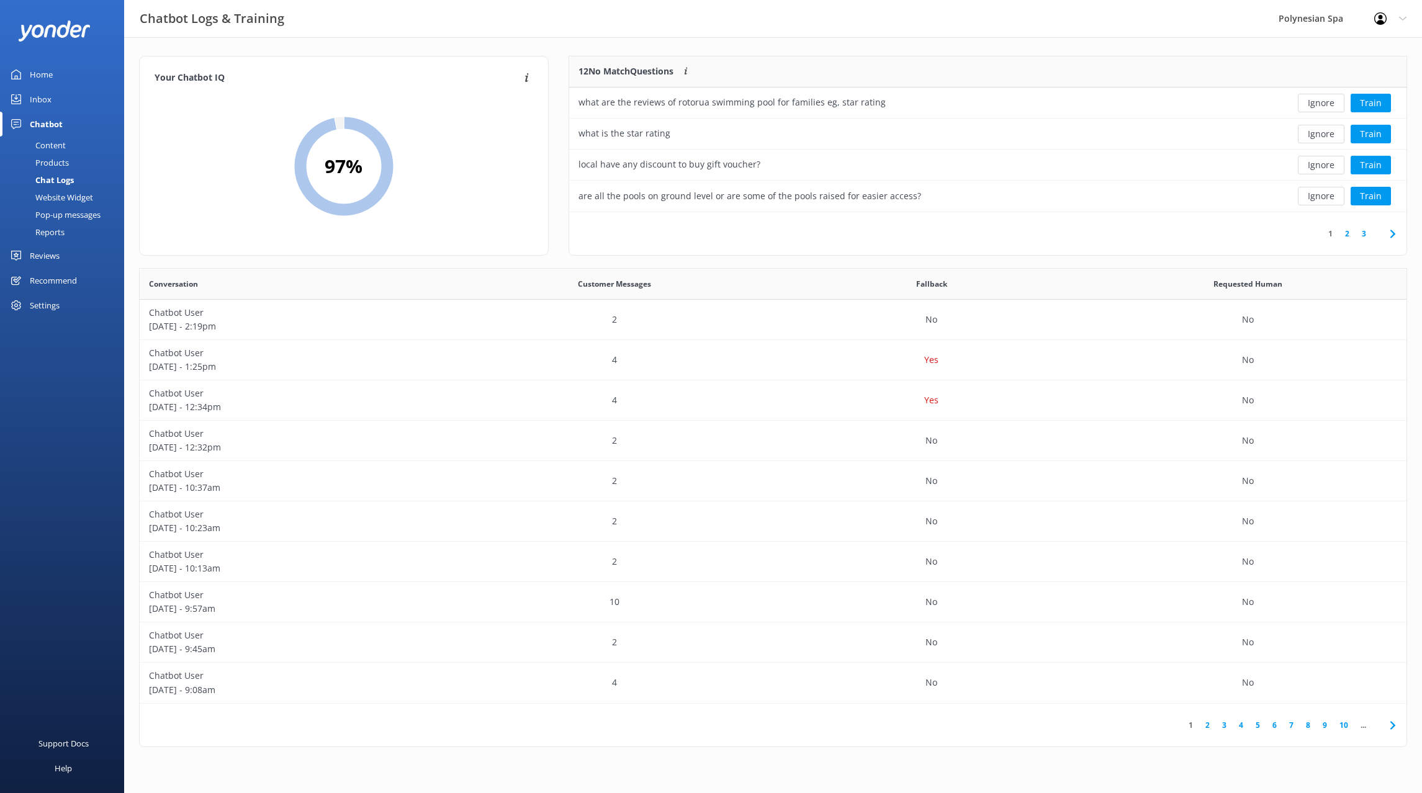
scroll to position [435, 1267]
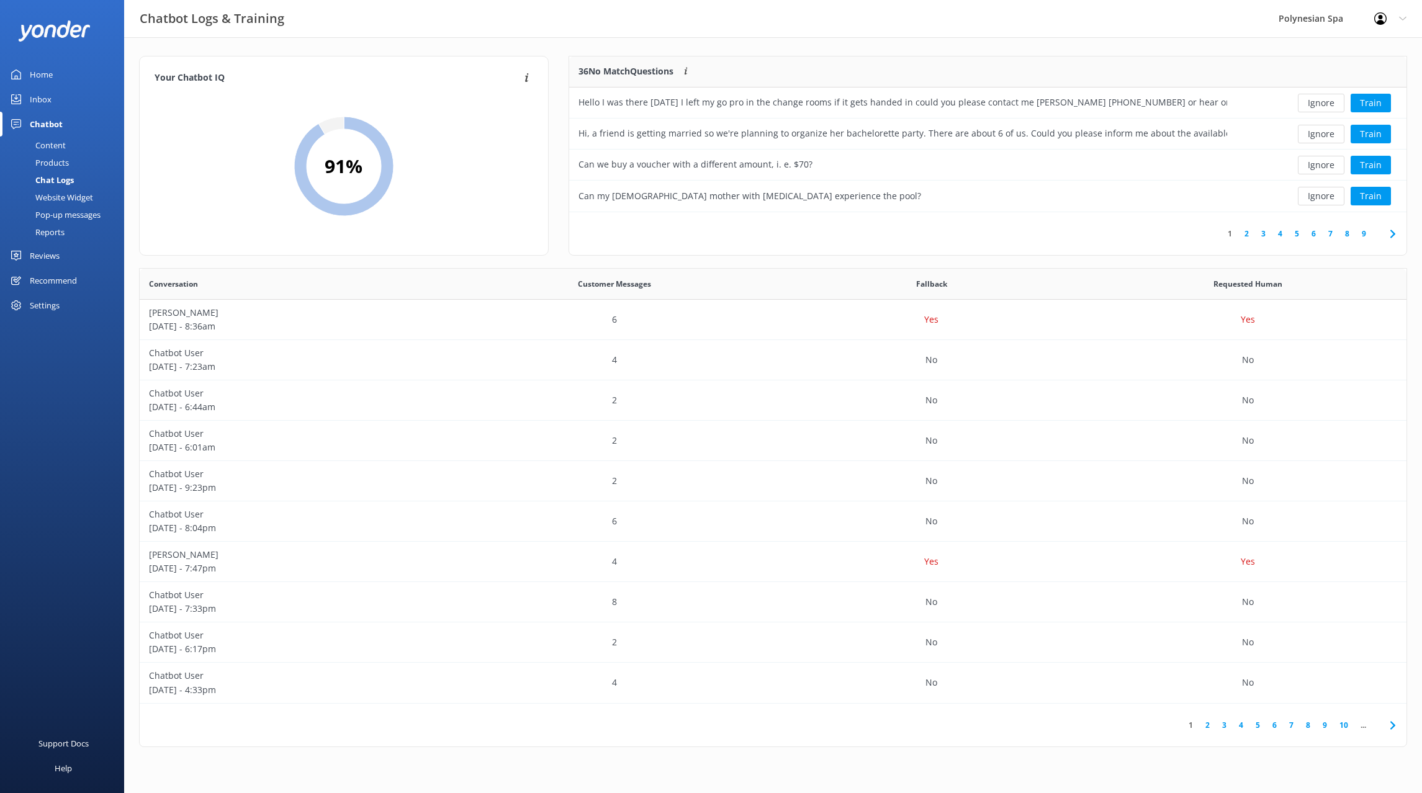
scroll to position [435, 1267]
click at [1311, 105] on button "Ignore" at bounding box center [1321, 103] width 47 height 19
click at [1145, 106] on div "Hi, a friend is getting married so we're planning to organize her bachelorette …" at bounding box center [902, 103] width 649 height 14
click at [1374, 105] on button "Train" at bounding box center [1371, 103] width 40 height 19
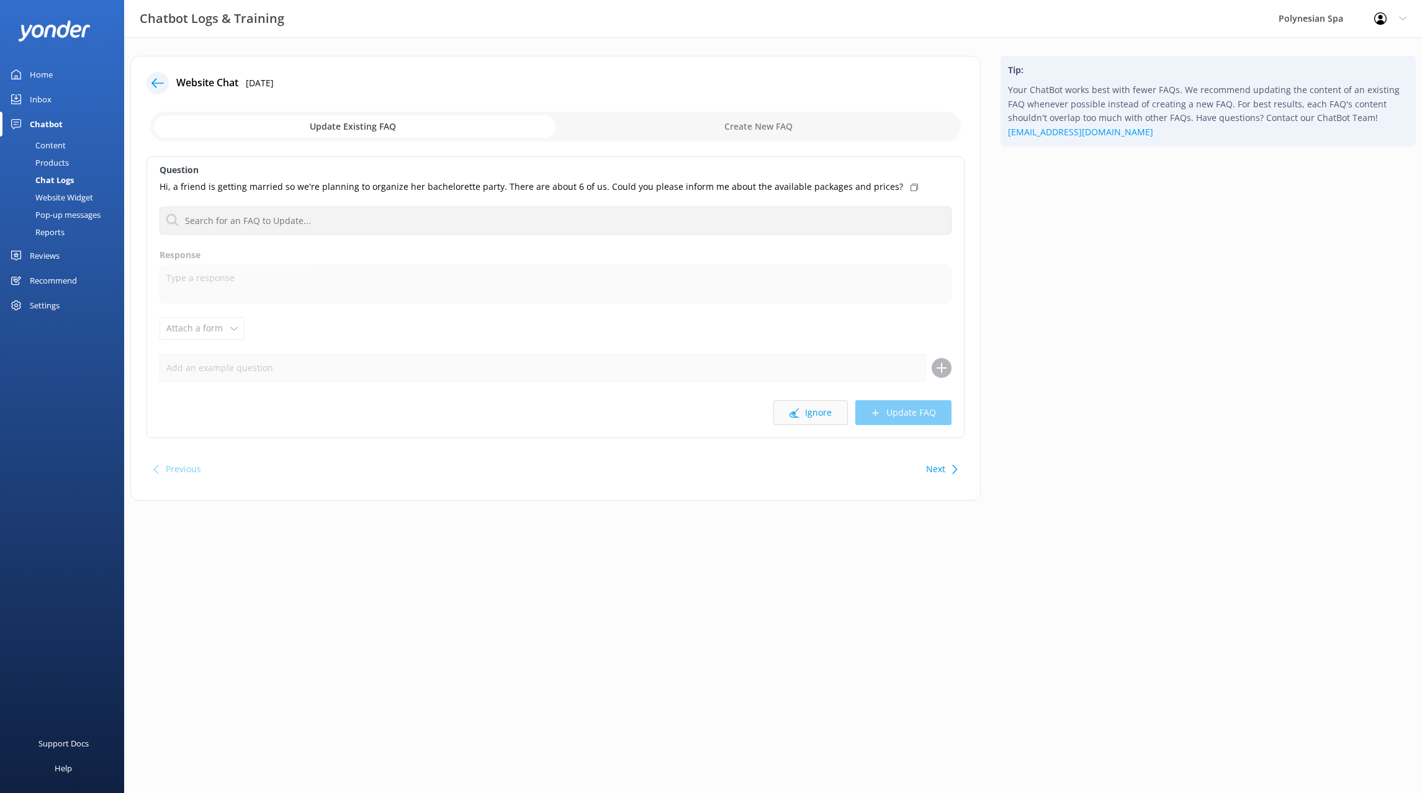
click at [834, 415] on button "Ignore" at bounding box center [810, 412] width 74 height 25
click at [822, 412] on button "Ignore" at bounding box center [810, 412] width 74 height 25
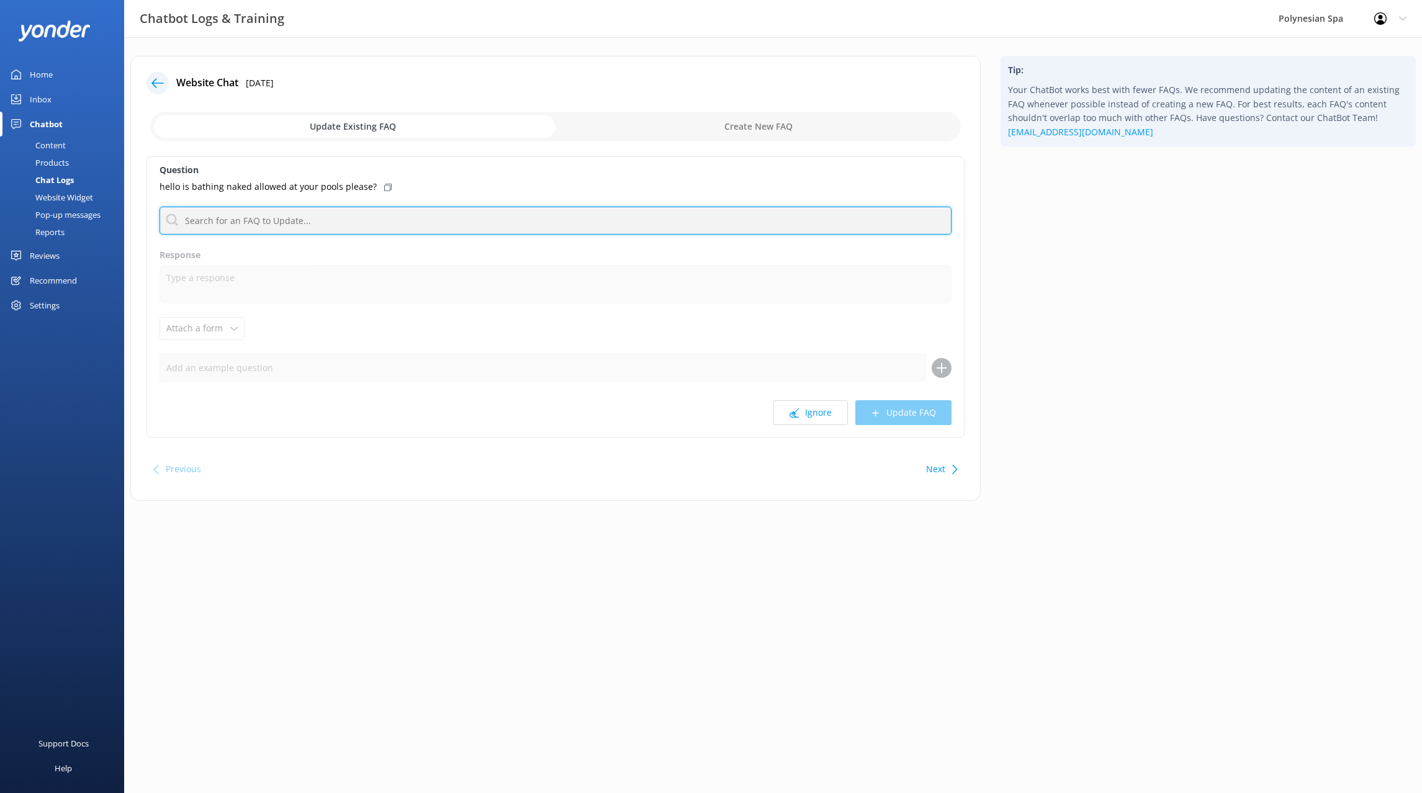
click at [271, 217] on input "text" at bounding box center [556, 221] width 792 height 28
click at [199, 219] on input "naked" at bounding box center [556, 221] width 792 height 28
click at [196, 218] on input "bathing suit" at bounding box center [556, 221] width 792 height 28
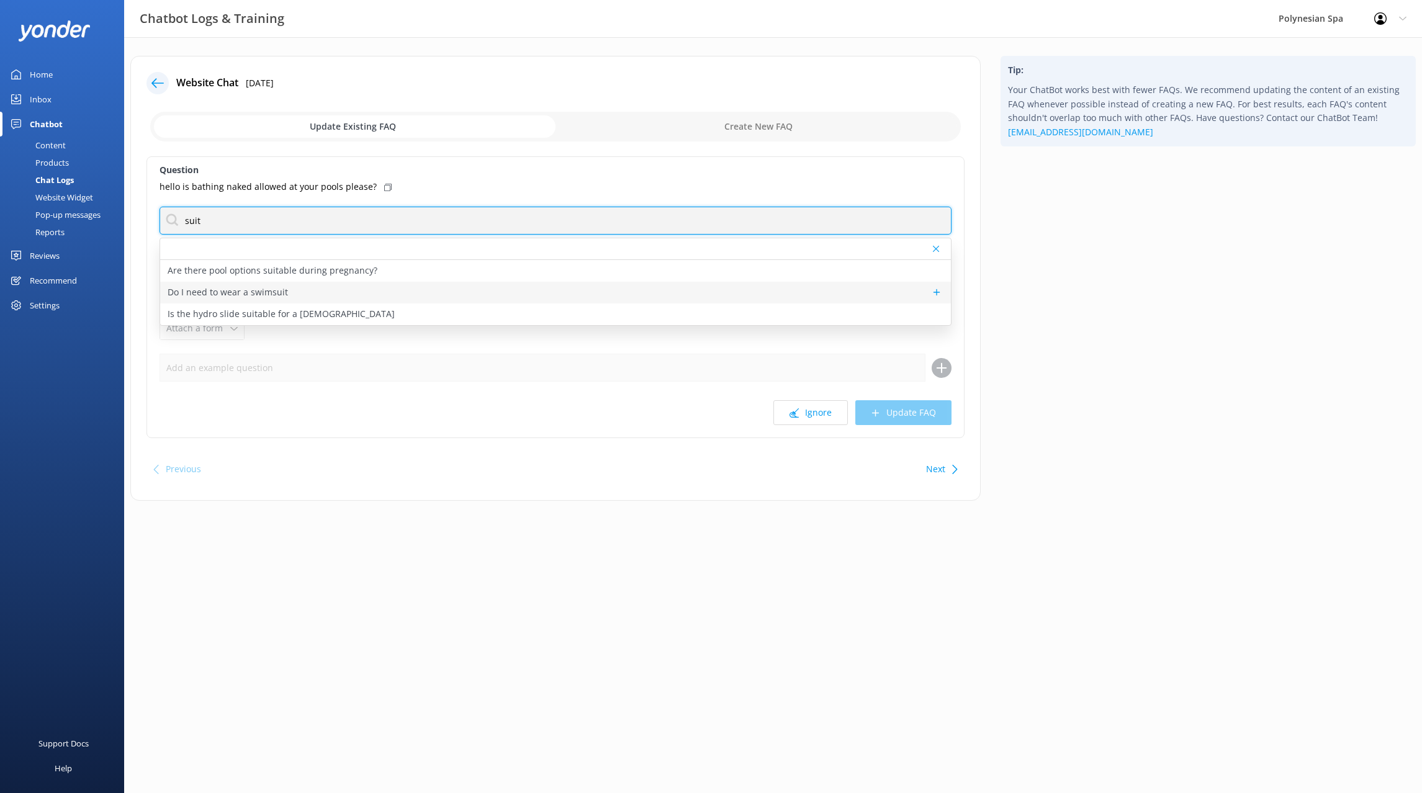
type input "suit"
click at [374, 292] on div "Do I need to wear a swimsuit" at bounding box center [555, 293] width 791 height 22
type textarea "Swimsuits are required for any public pool bathing."
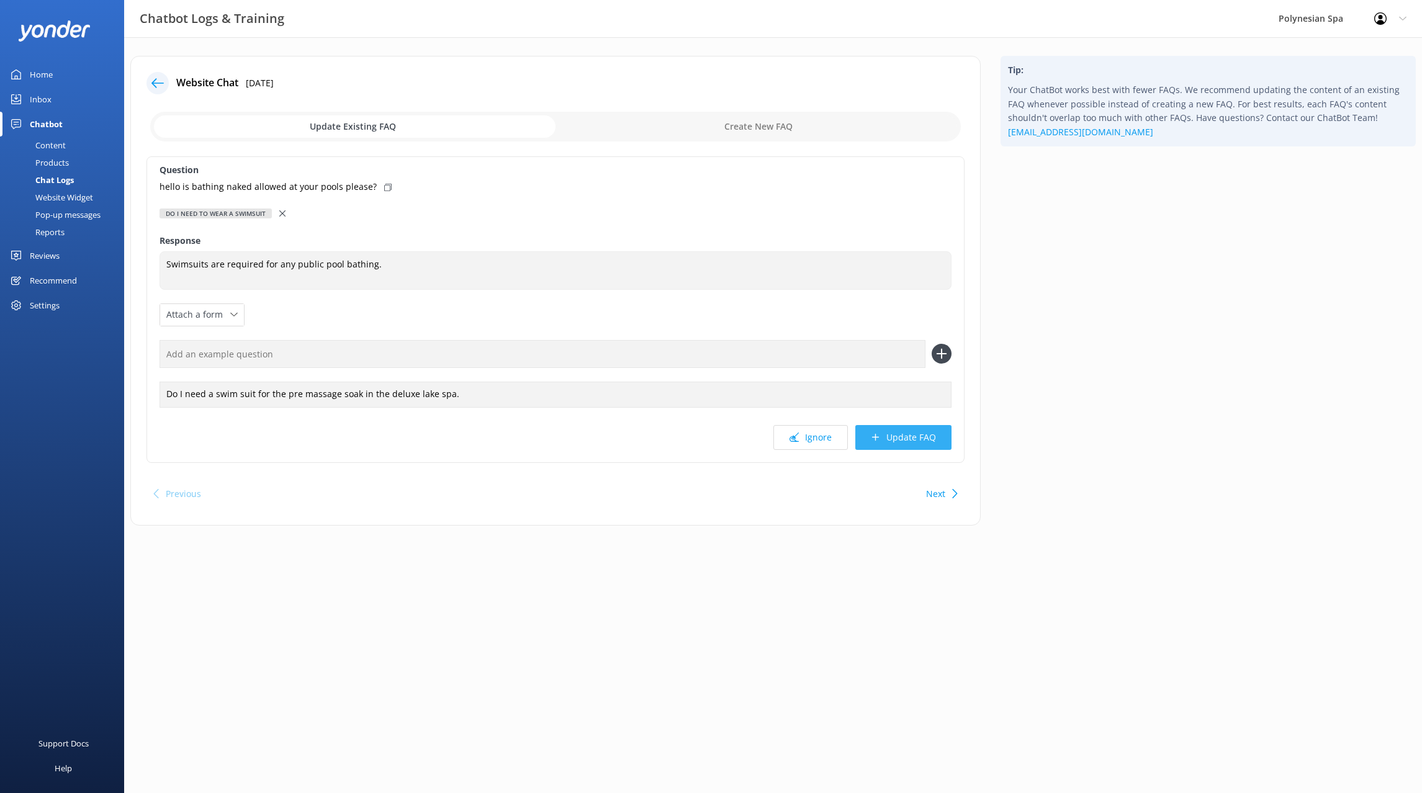
click at [922, 439] on button "Update FAQ" at bounding box center [903, 437] width 96 height 25
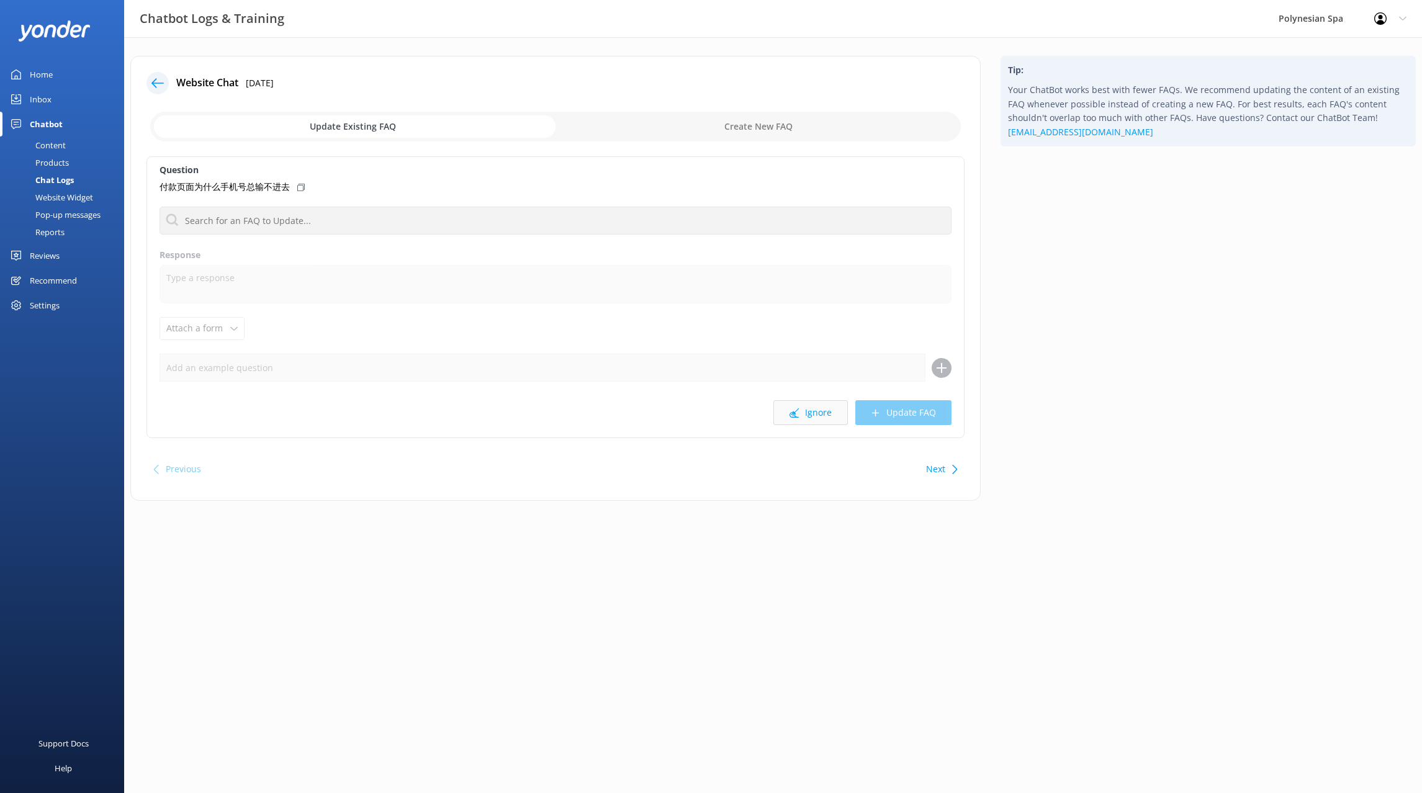
click at [799, 408] on icon at bounding box center [794, 412] width 9 height 9
click at [292, 218] on input "text" at bounding box center [556, 221] width 792 height 28
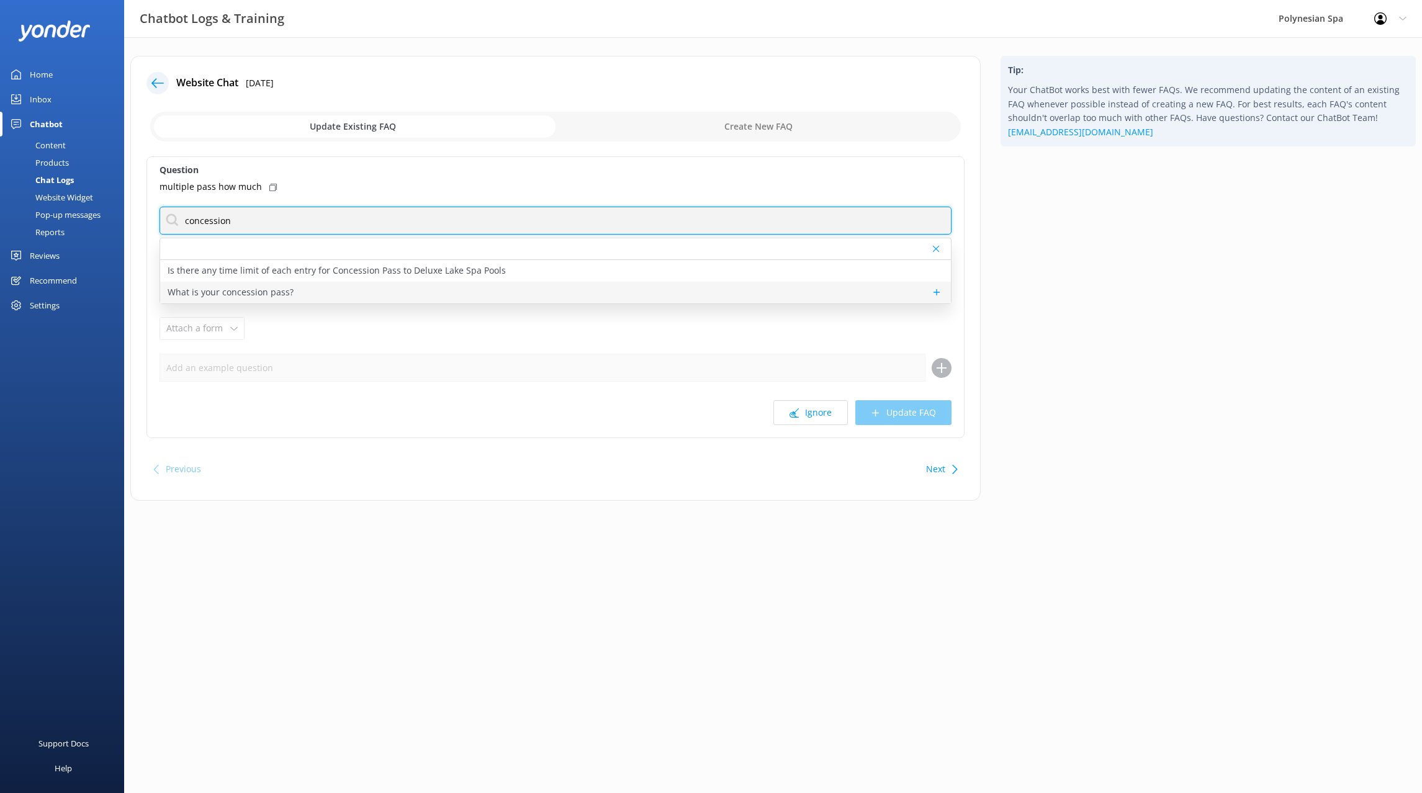
type input "concession"
click at [308, 291] on div "What is your concession pass?" at bounding box center [555, 293] width 791 height 22
type textarea "Discover the ultimate relaxation and value with Polynesian Spa’s exclusive conc…"
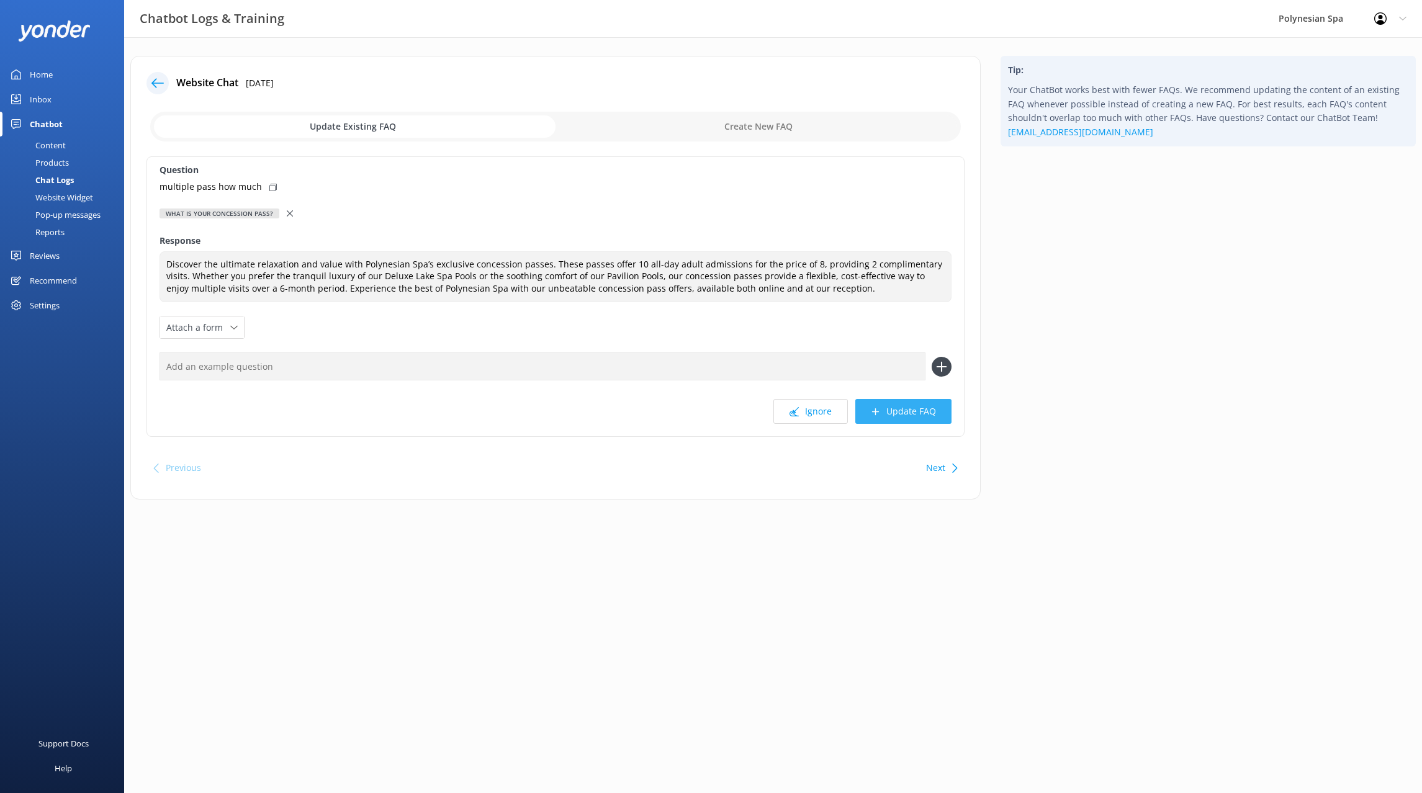
click at [901, 406] on button "Update FAQ" at bounding box center [903, 411] width 96 height 25
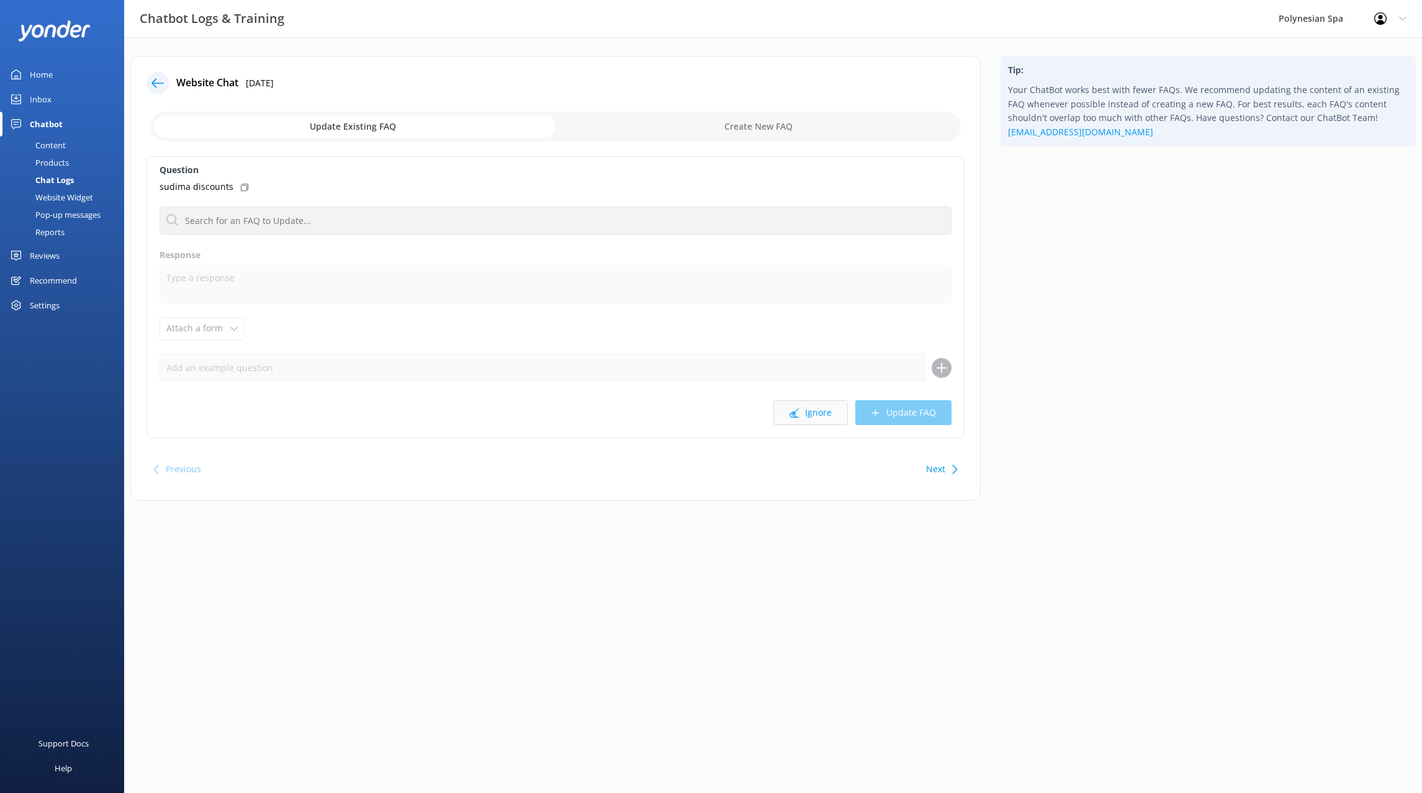
click at [780, 413] on button "Ignore" at bounding box center [810, 412] width 74 height 25
click at [338, 217] on input "text" at bounding box center [556, 221] width 792 height 28
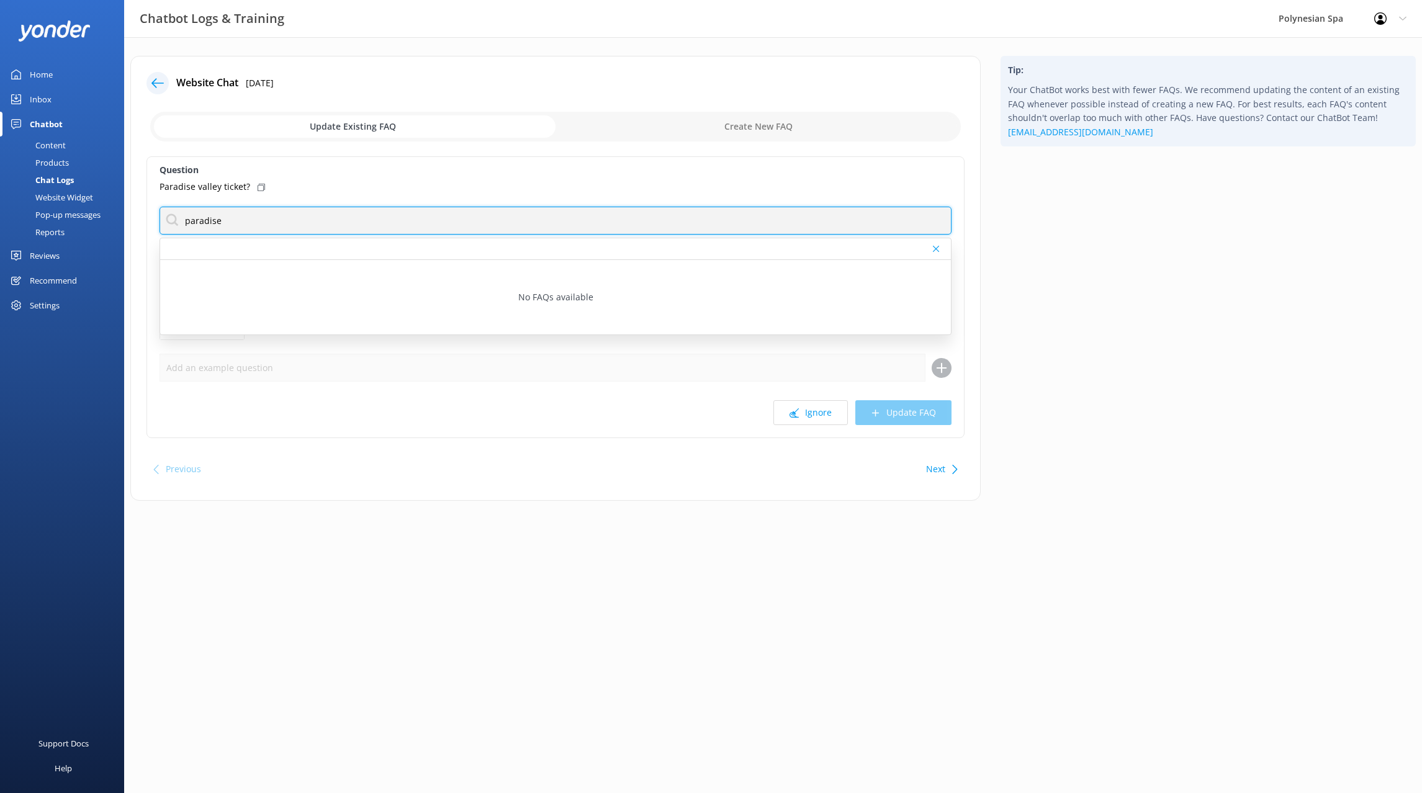
click at [203, 220] on input "paradise" at bounding box center [556, 221] width 792 height 28
type input "paradise"
click at [330, 187] on div "Paradise valley ticket?" at bounding box center [556, 187] width 792 height 14
click at [1094, 252] on div "Tip: Your ChatBot works best with fewer FAQs. We recommend updating the content…" at bounding box center [1208, 284] width 435 height 457
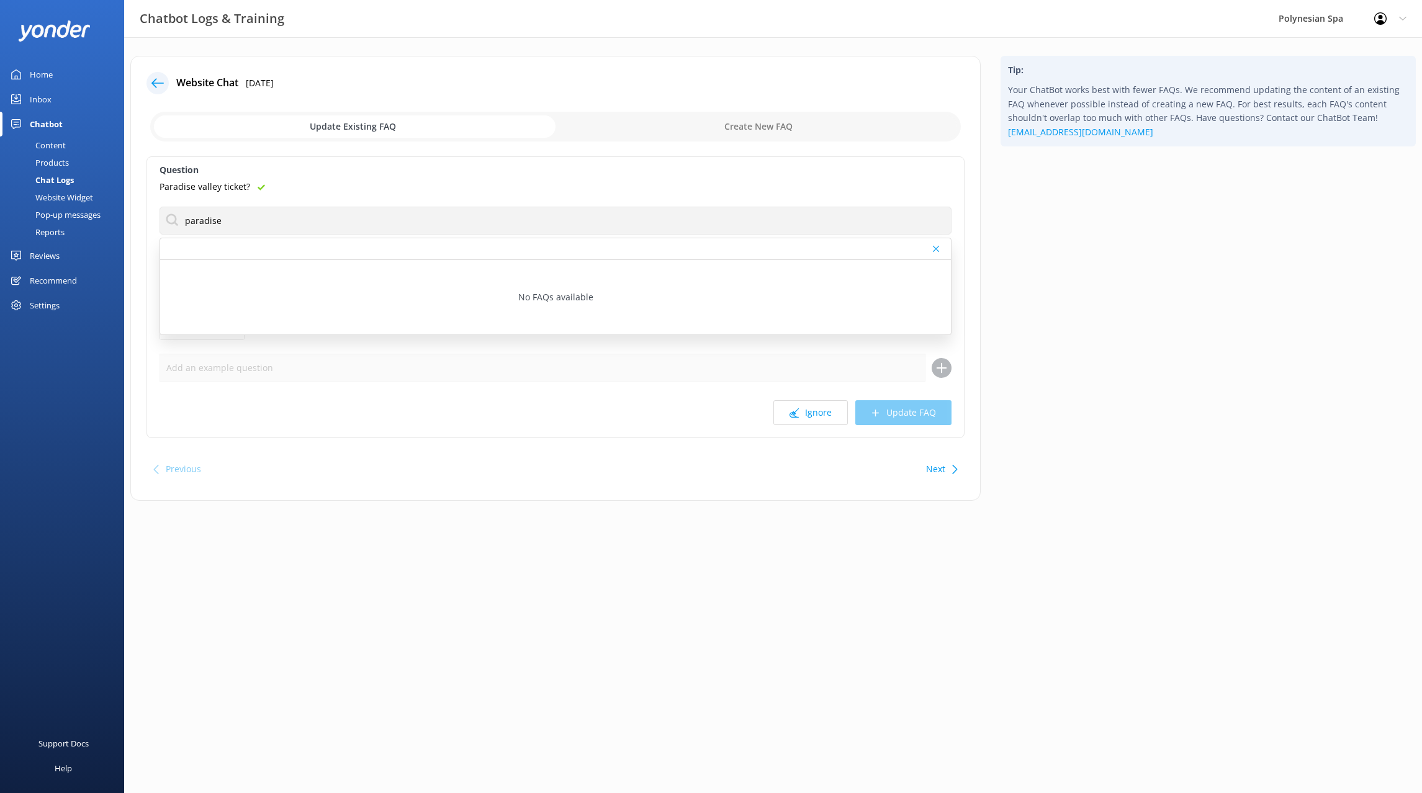
click at [43, 145] on div "Content" at bounding box center [36, 145] width 58 height 17
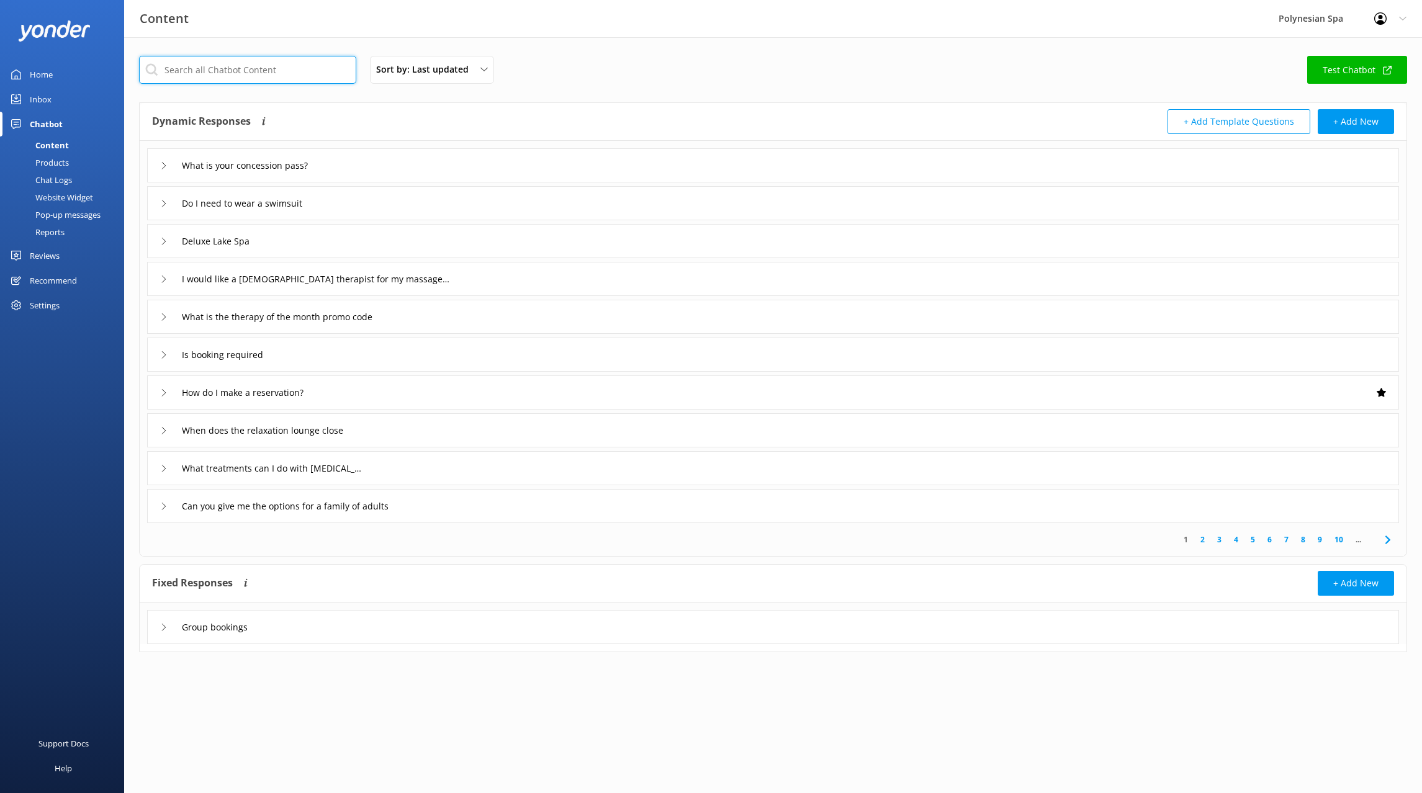
click at [246, 68] on input "text" at bounding box center [247, 70] width 217 height 28
type input "splash"
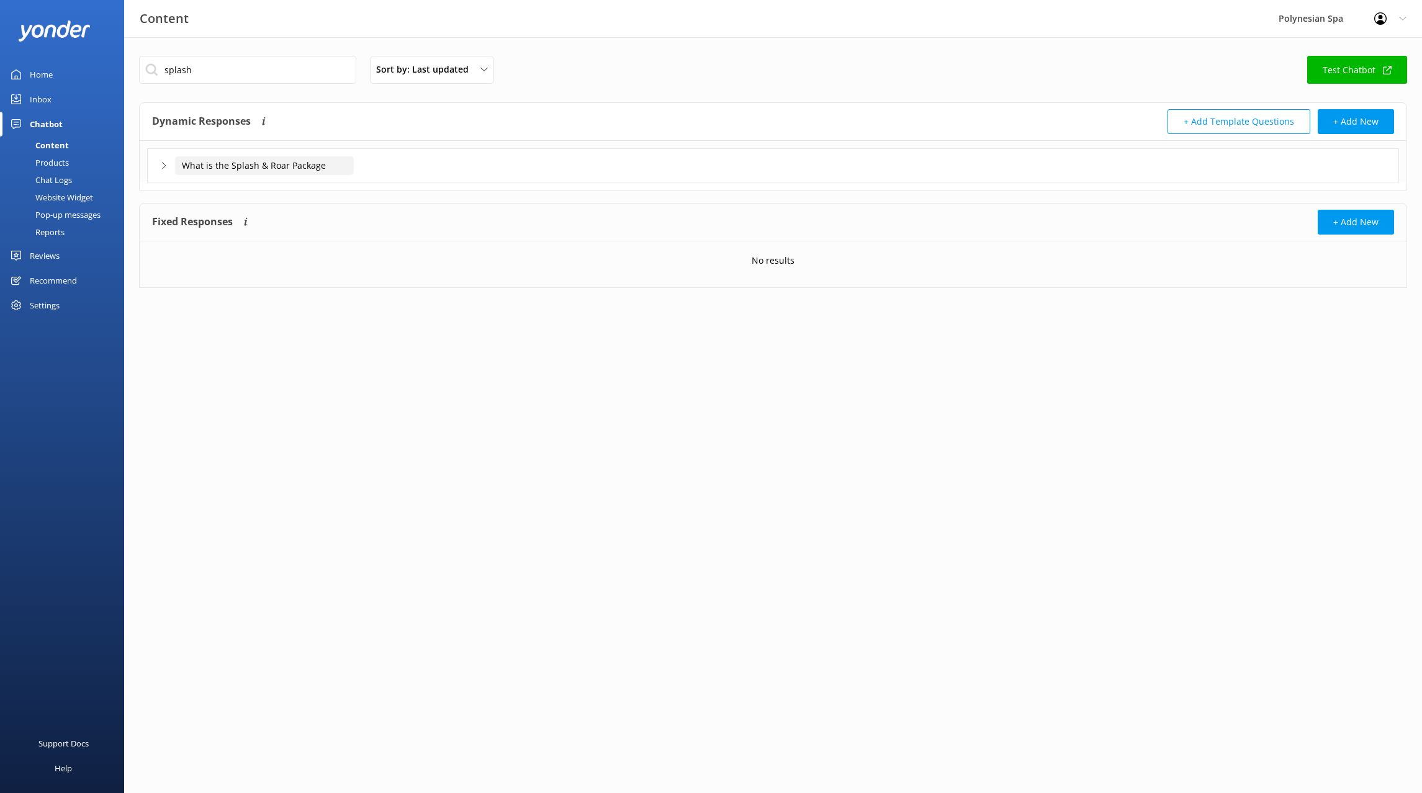
click at [257, 171] on input "What is the Splash & Roar Package" at bounding box center [264, 165] width 179 height 19
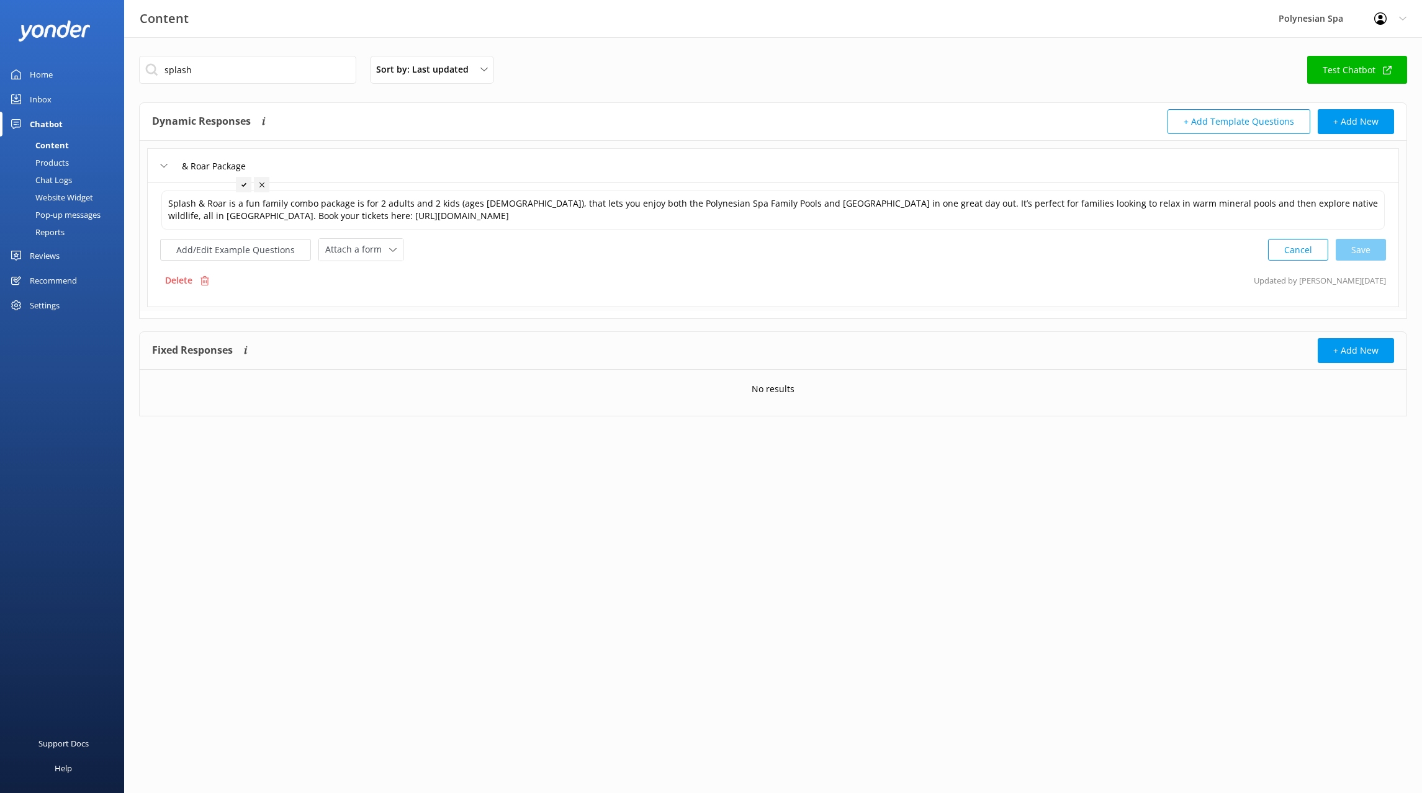
type input "What is the Splash & Roar Package"
click at [88, 74] on link "Home" at bounding box center [62, 74] width 124 height 25
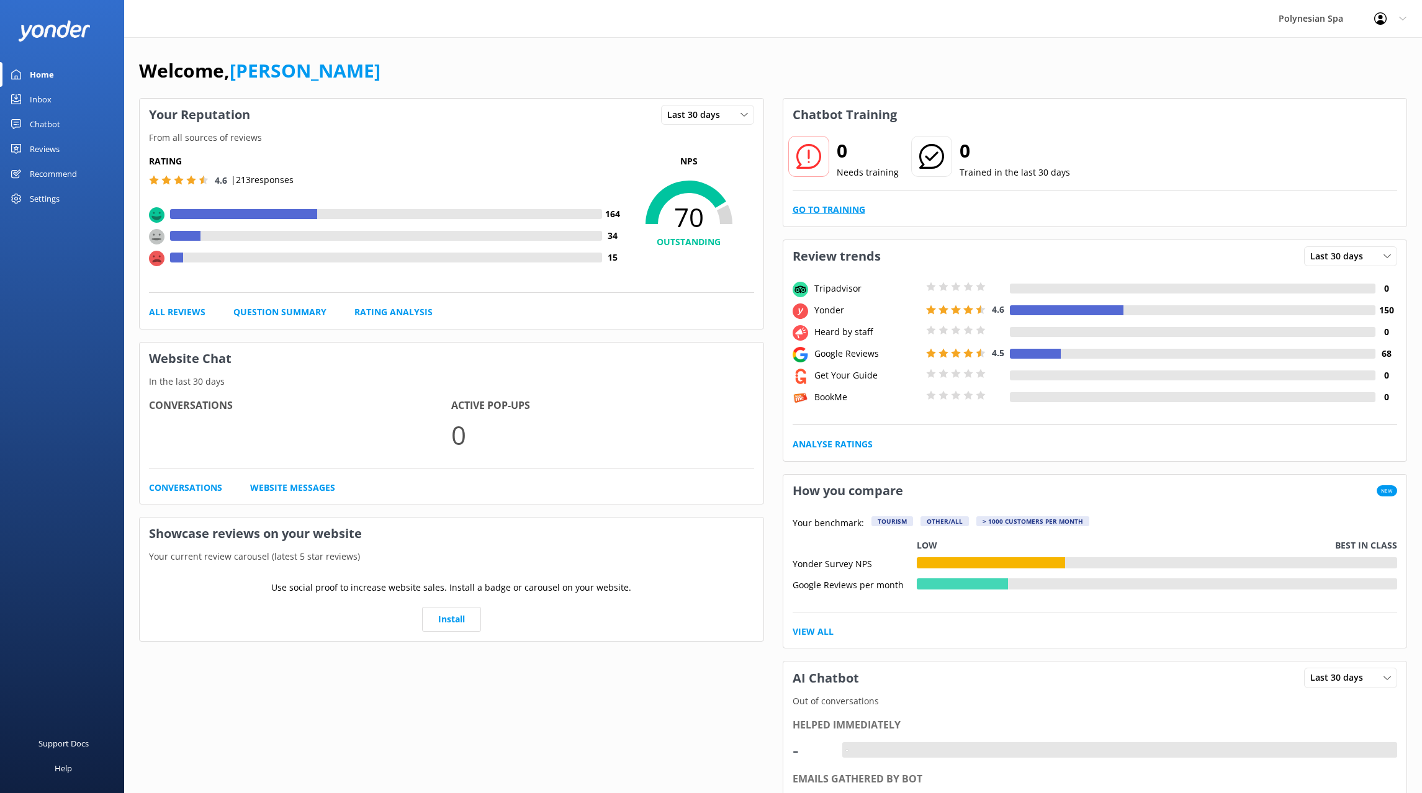
click at [837, 208] on link "Go to Training" at bounding box center [829, 210] width 73 height 14
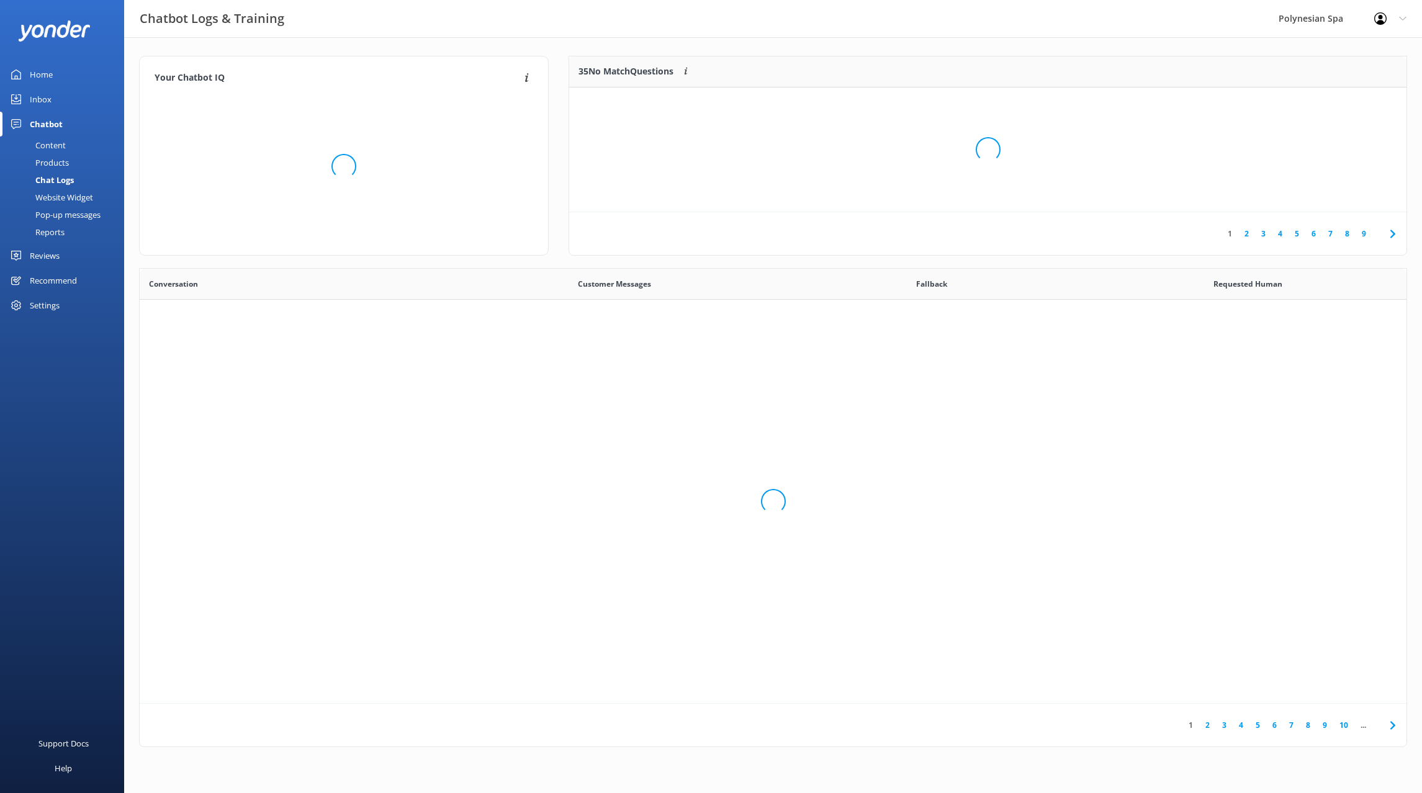
scroll to position [435, 1267]
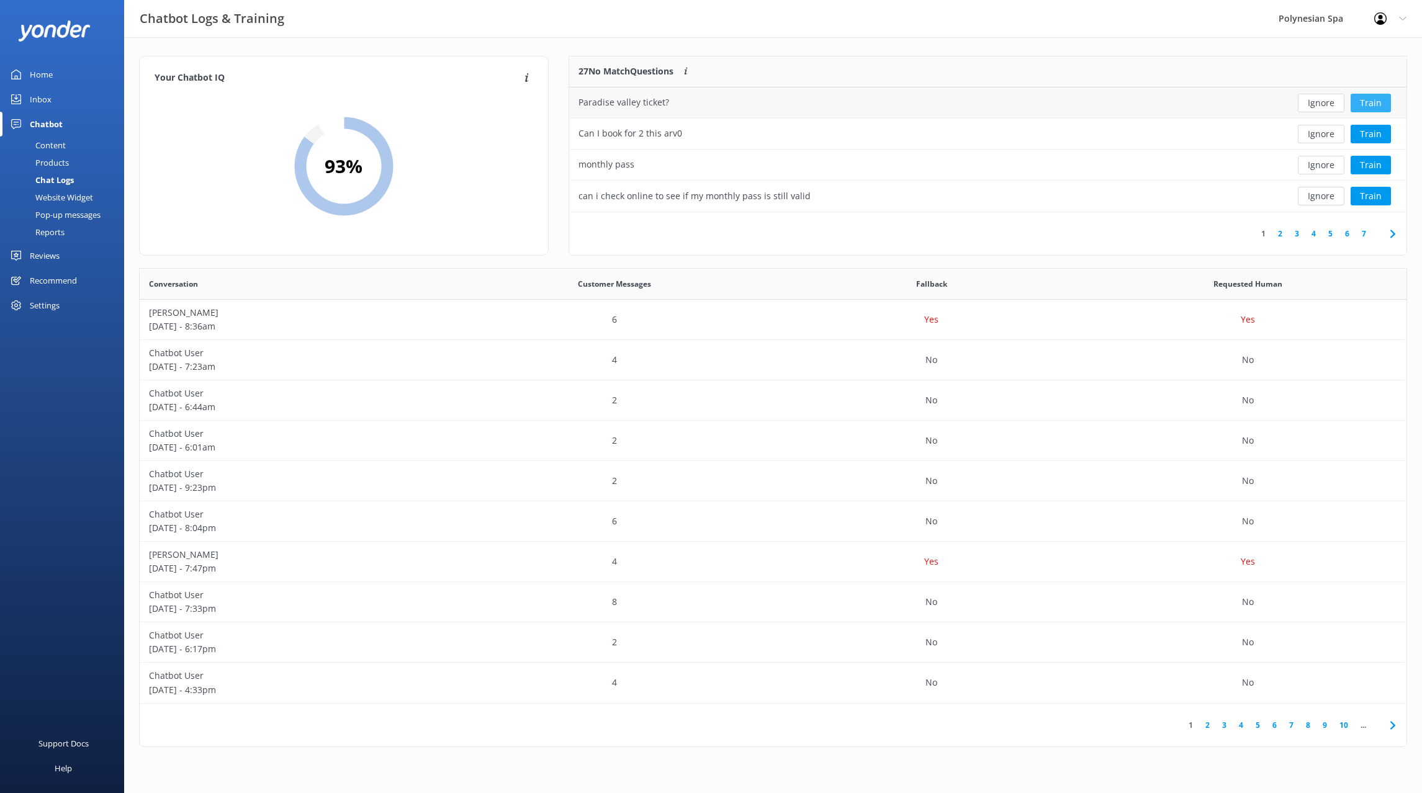
click at [1359, 102] on button "Train" at bounding box center [1371, 103] width 40 height 19
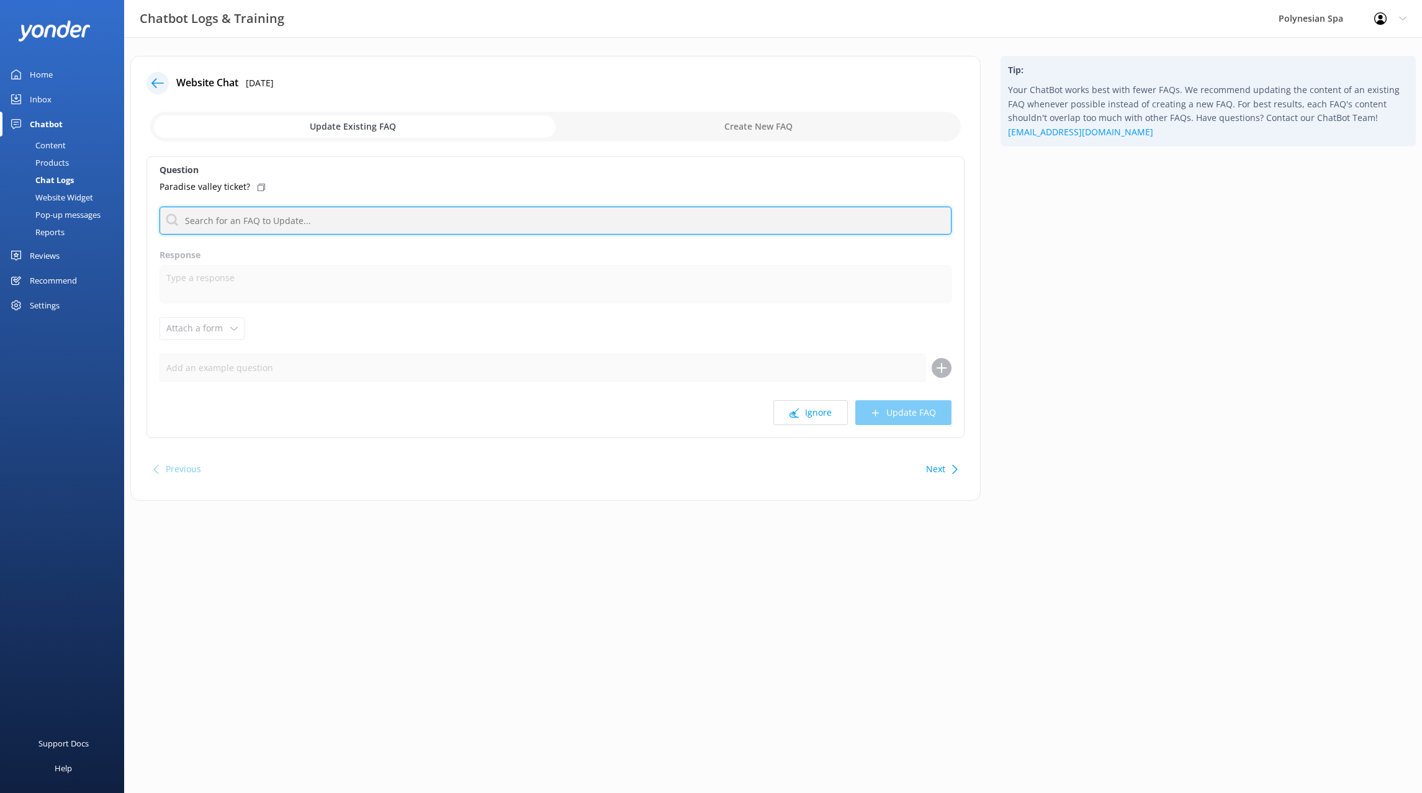
click at [230, 217] on input "text" at bounding box center [556, 221] width 792 height 28
type input "splash"
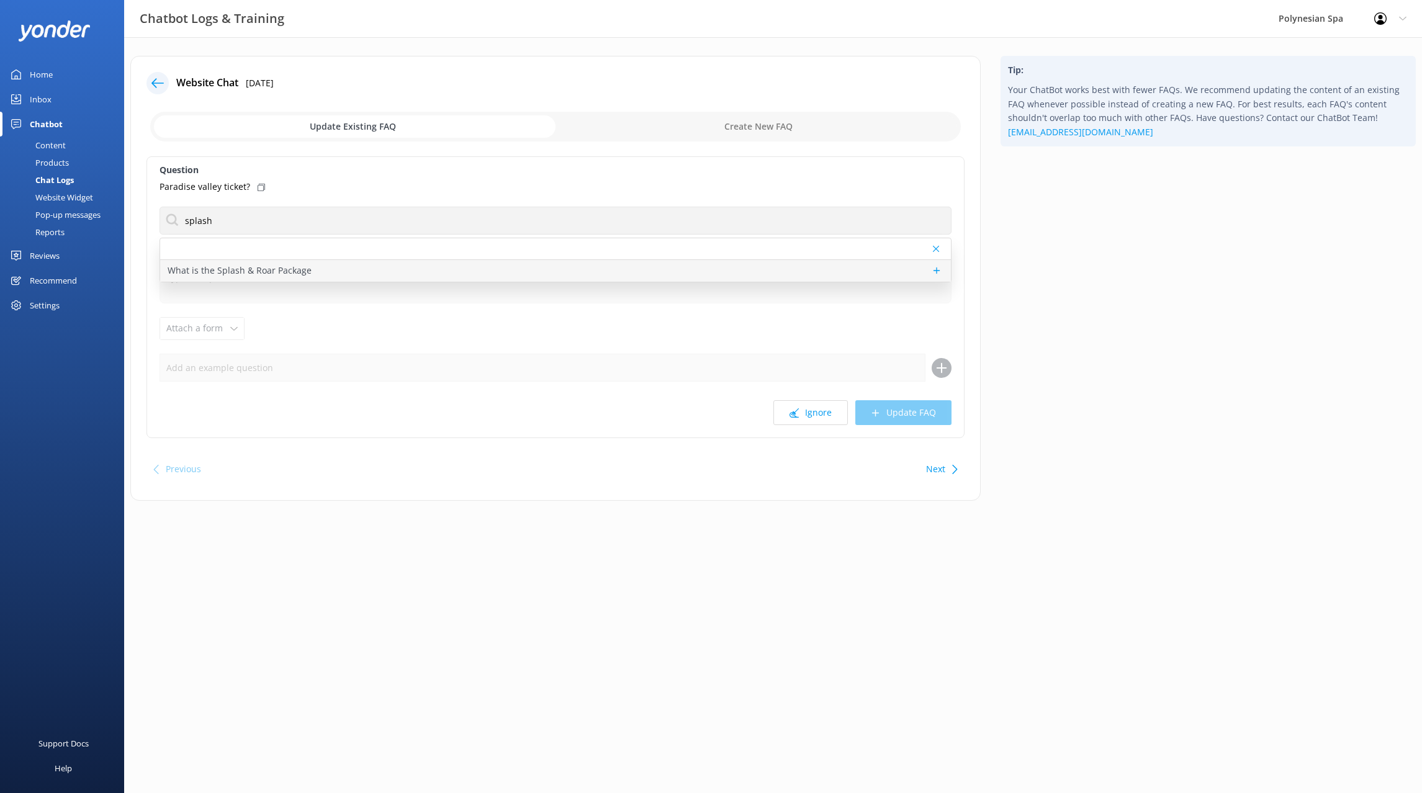
click at [233, 270] on p "What is the Splash & Roar Package" at bounding box center [240, 271] width 144 height 14
type textarea "Splash & Roar is a fun family combo package is for 2 adults and 2 kids (ages 5–…"
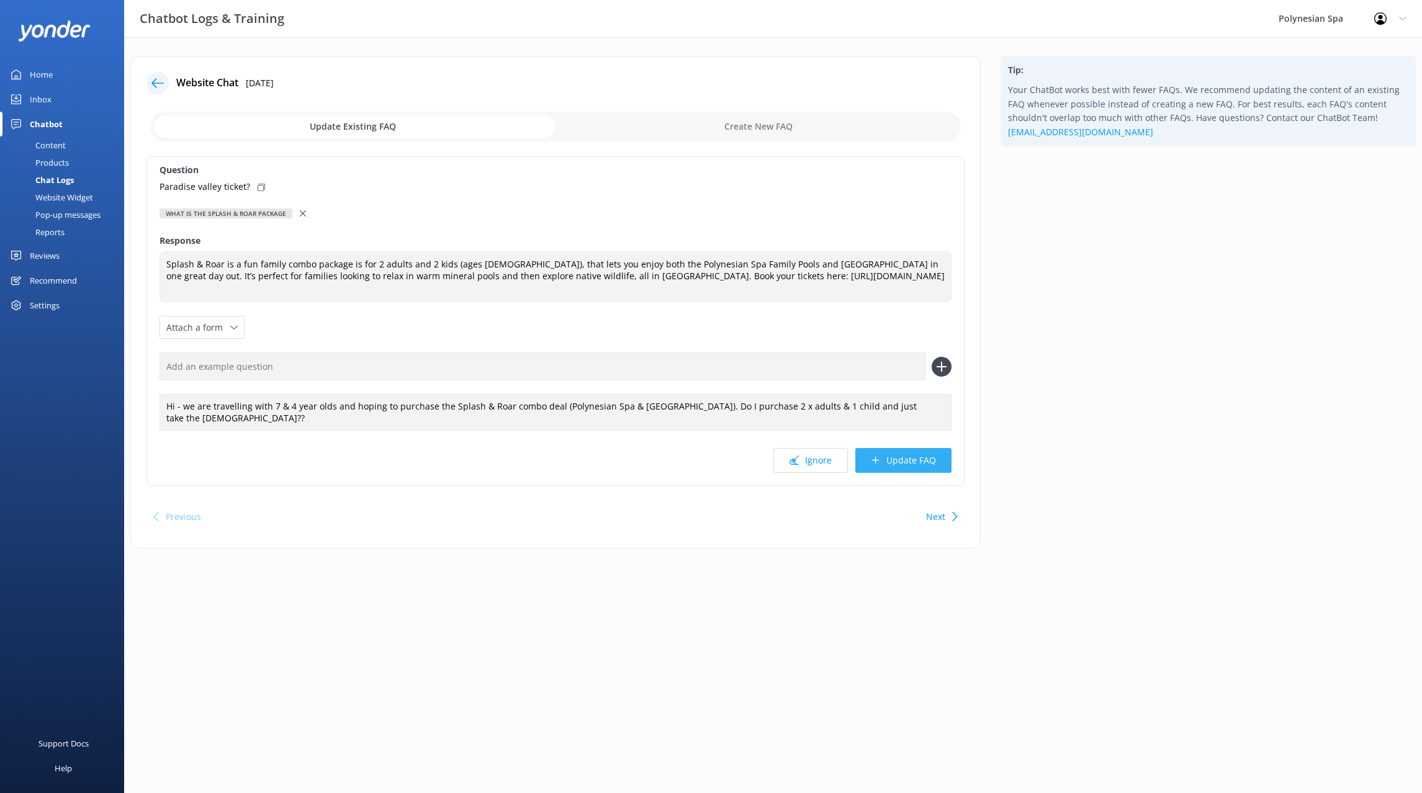
click at [886, 453] on button "Update FAQ" at bounding box center [903, 460] width 96 height 25
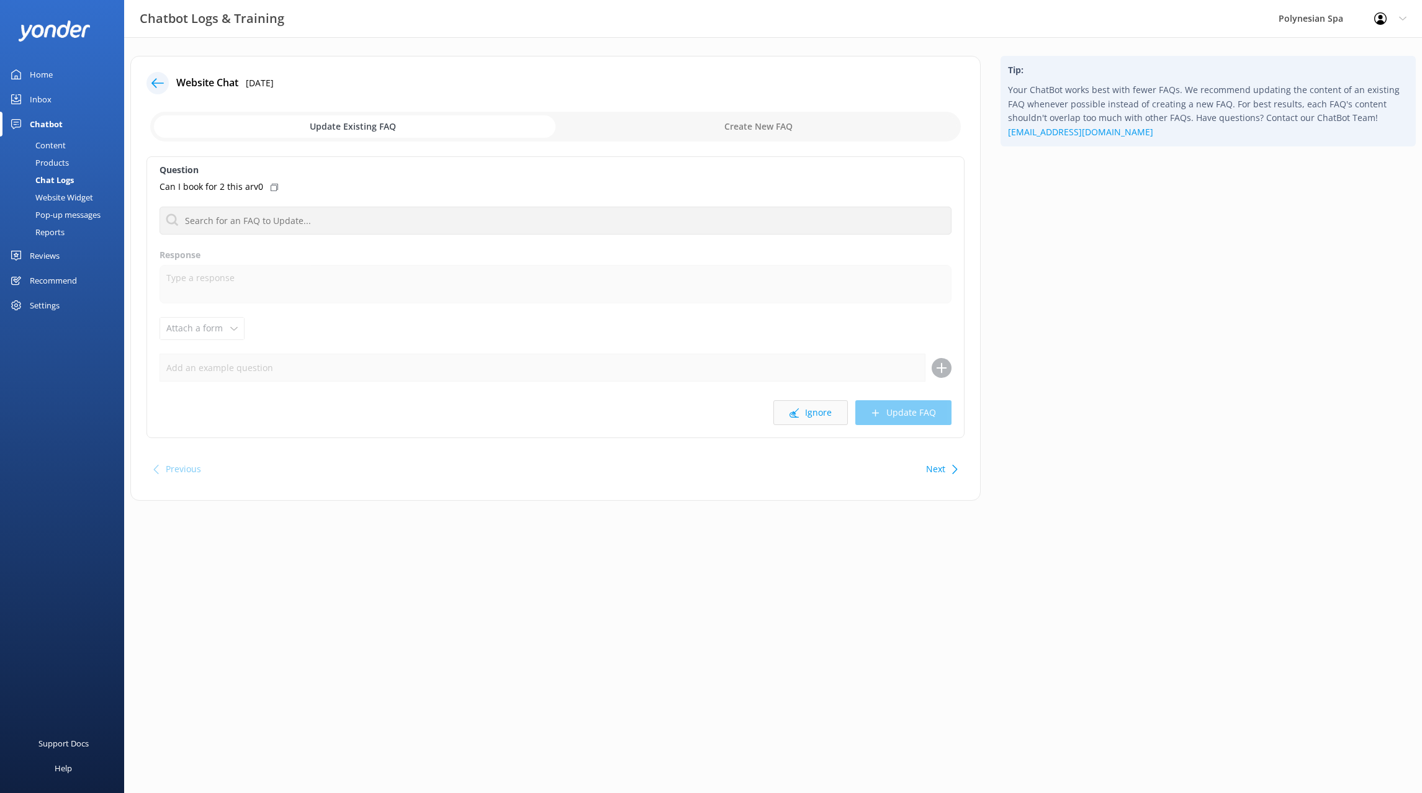
click at [830, 416] on button "Ignore" at bounding box center [810, 412] width 74 height 25
click at [235, 220] on input "text" at bounding box center [556, 221] width 792 height 28
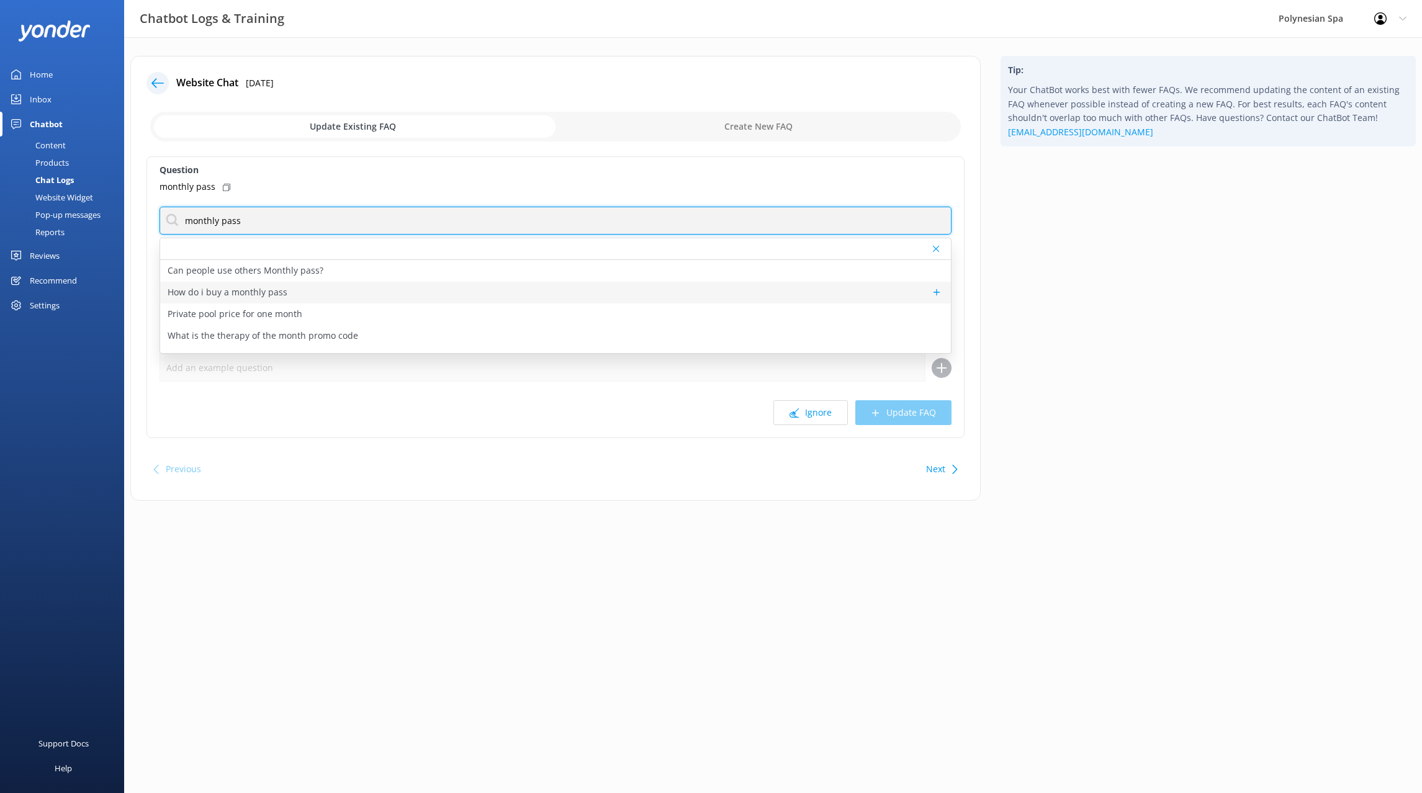
type input "monthly pass"
click at [341, 293] on div "How do i buy a monthly pass" at bounding box center [555, 293] width 791 height 22
type textarea "Monthly passes for locals are available for purchase at reception. You can uplo…"
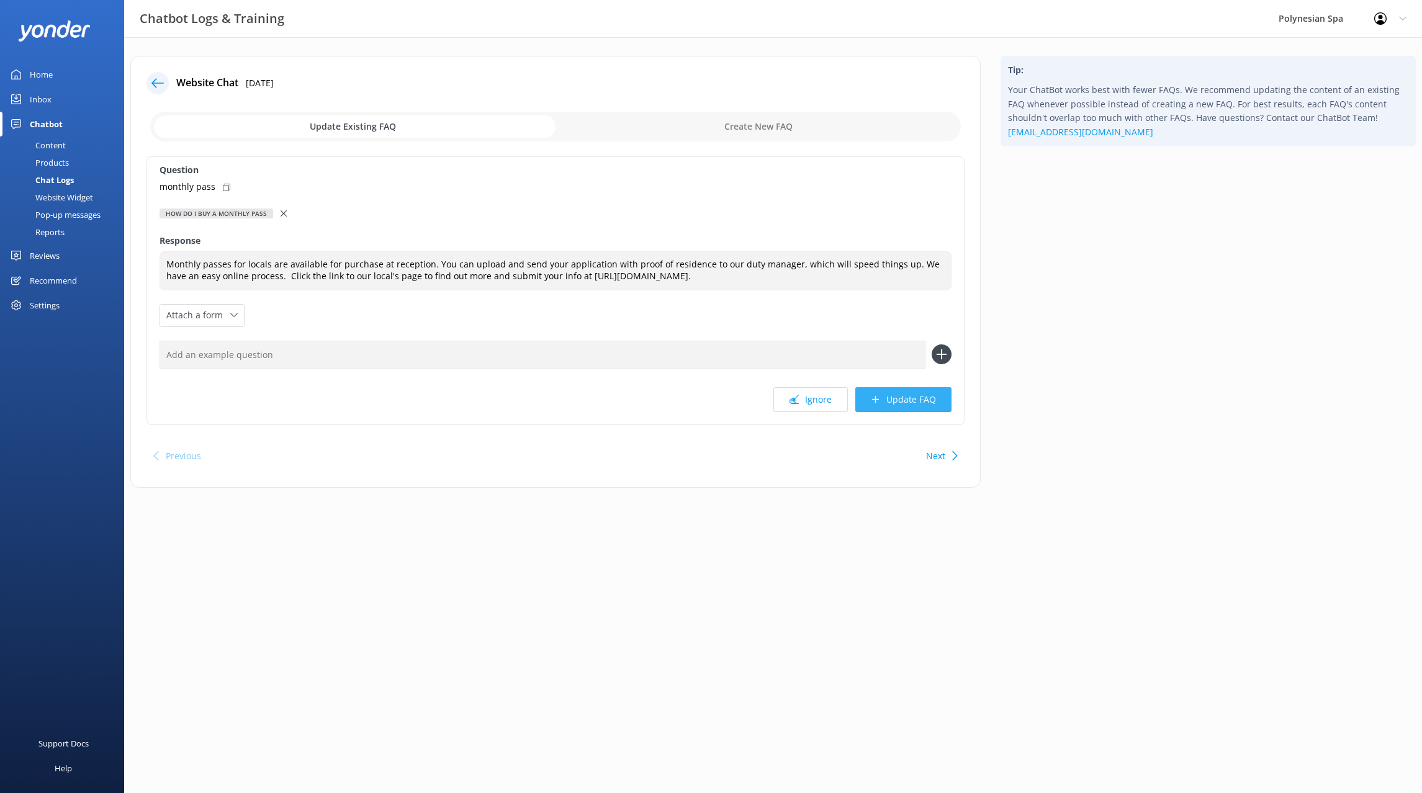
click at [889, 403] on button "Update FAQ" at bounding box center [903, 399] width 96 height 25
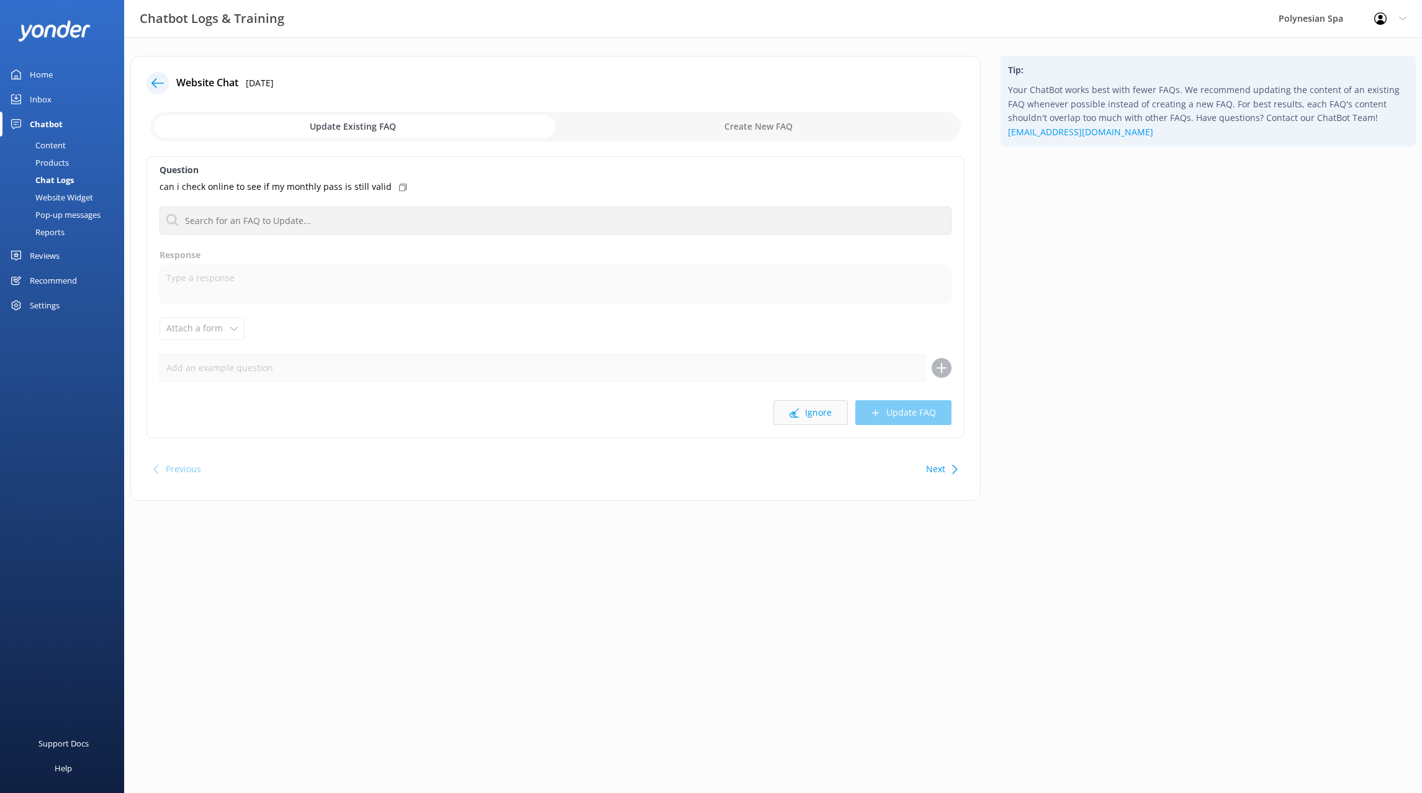
click at [808, 413] on button "Ignore" at bounding box center [810, 412] width 74 height 25
click at [340, 220] on input "text" at bounding box center [556, 221] width 792 height 28
click at [822, 407] on button "Ignore" at bounding box center [810, 412] width 74 height 25
click at [813, 415] on button "Ignore" at bounding box center [810, 412] width 74 height 25
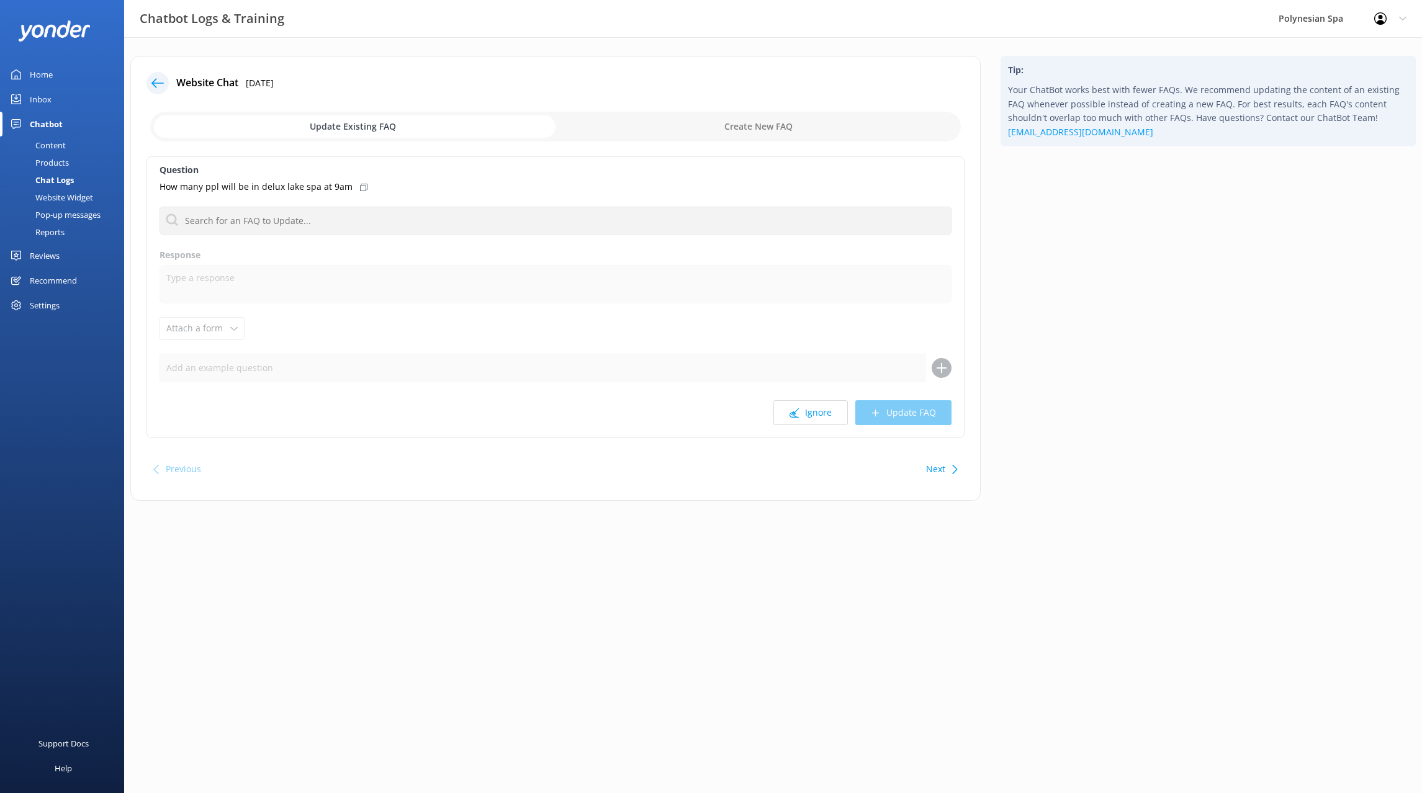
click at [813, 415] on button "Ignore" at bounding box center [810, 412] width 74 height 25
click at [809, 413] on button "Ignore" at bounding box center [810, 412] width 74 height 25
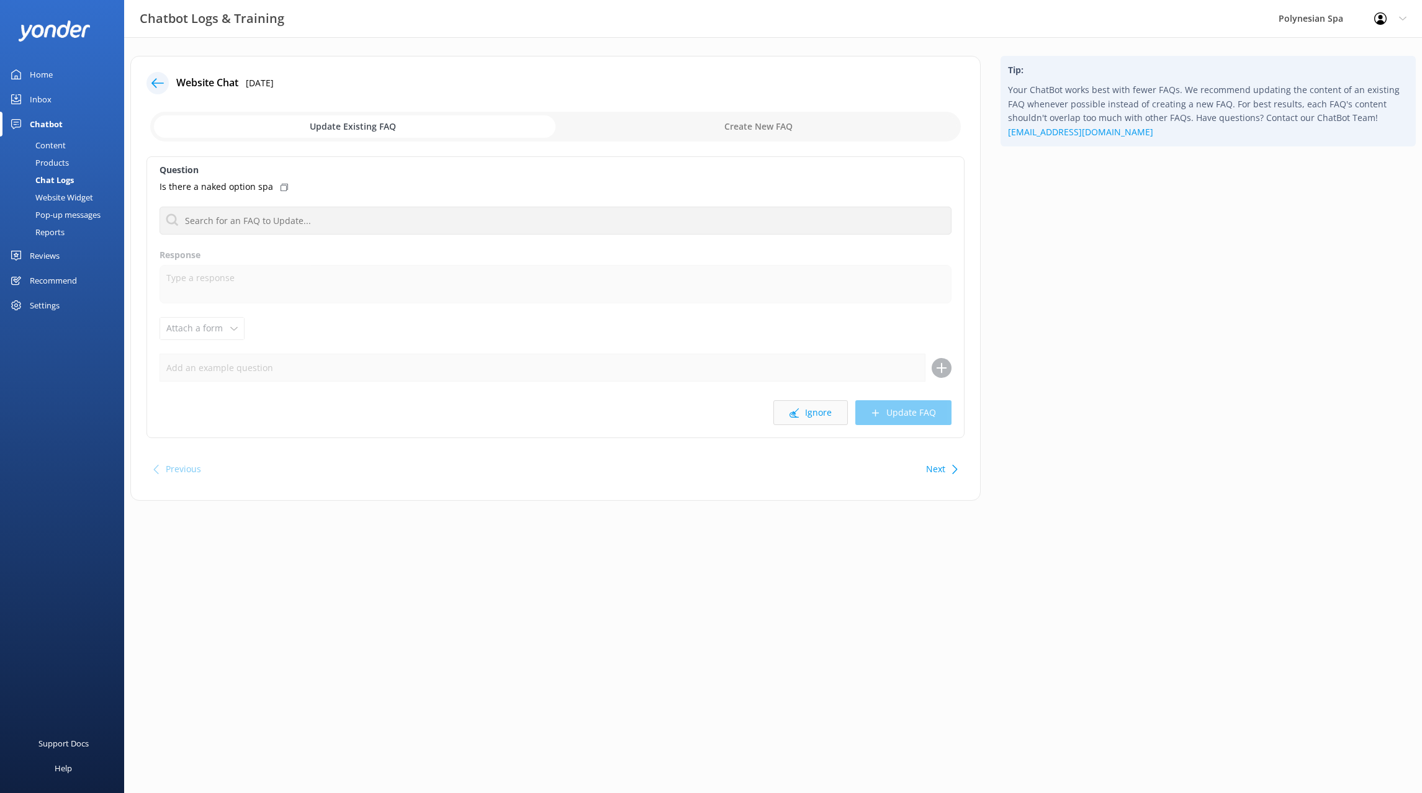
click at [809, 412] on button "Ignore" at bounding box center [810, 412] width 74 height 25
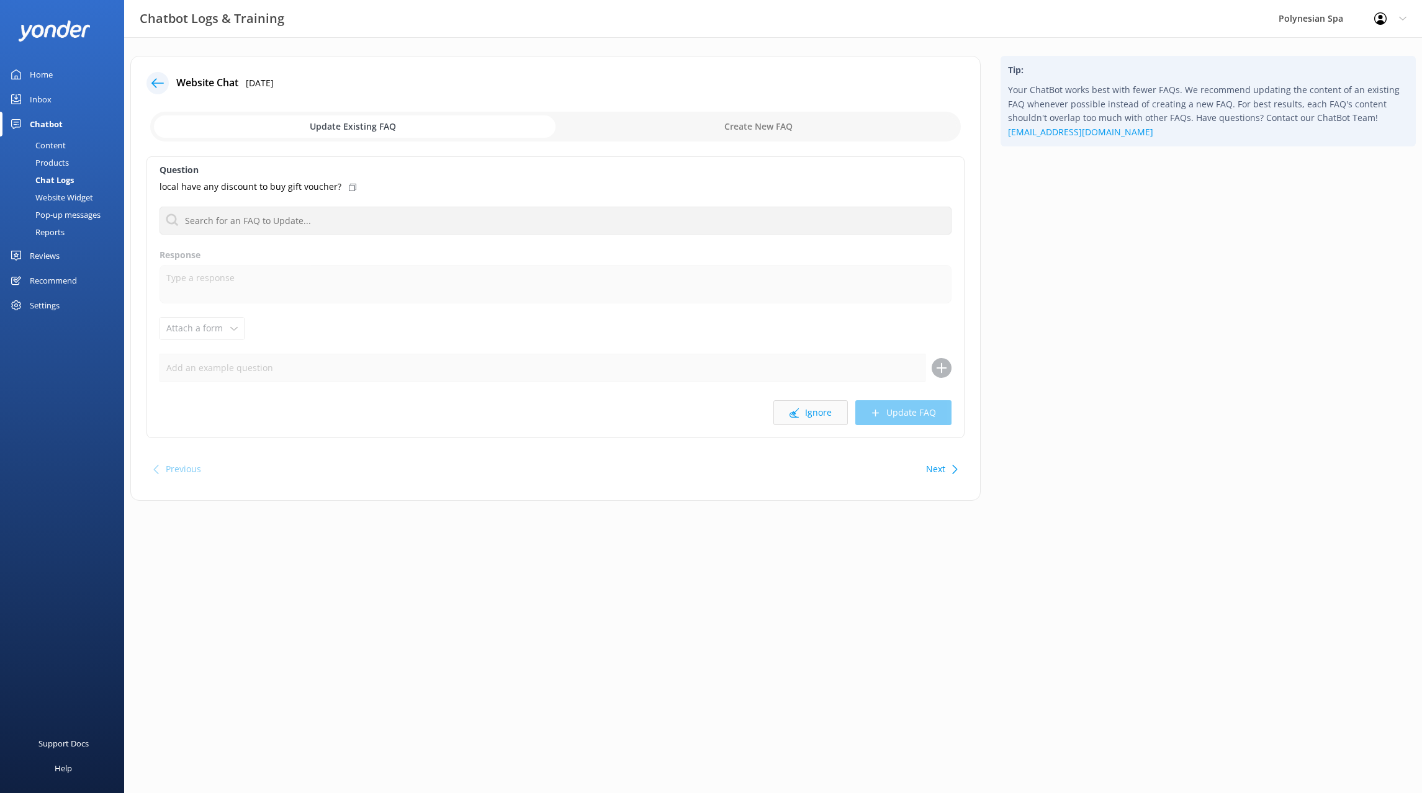
click at [832, 410] on button "Ignore" at bounding box center [810, 412] width 74 height 25
click at [816, 408] on button "Ignore" at bounding box center [810, 412] width 74 height 25
click at [810, 408] on button "Ignore" at bounding box center [810, 412] width 74 height 25
click at [810, 407] on button "Ignore" at bounding box center [810, 412] width 74 height 25
click at [812, 408] on button "Ignore" at bounding box center [810, 412] width 74 height 25
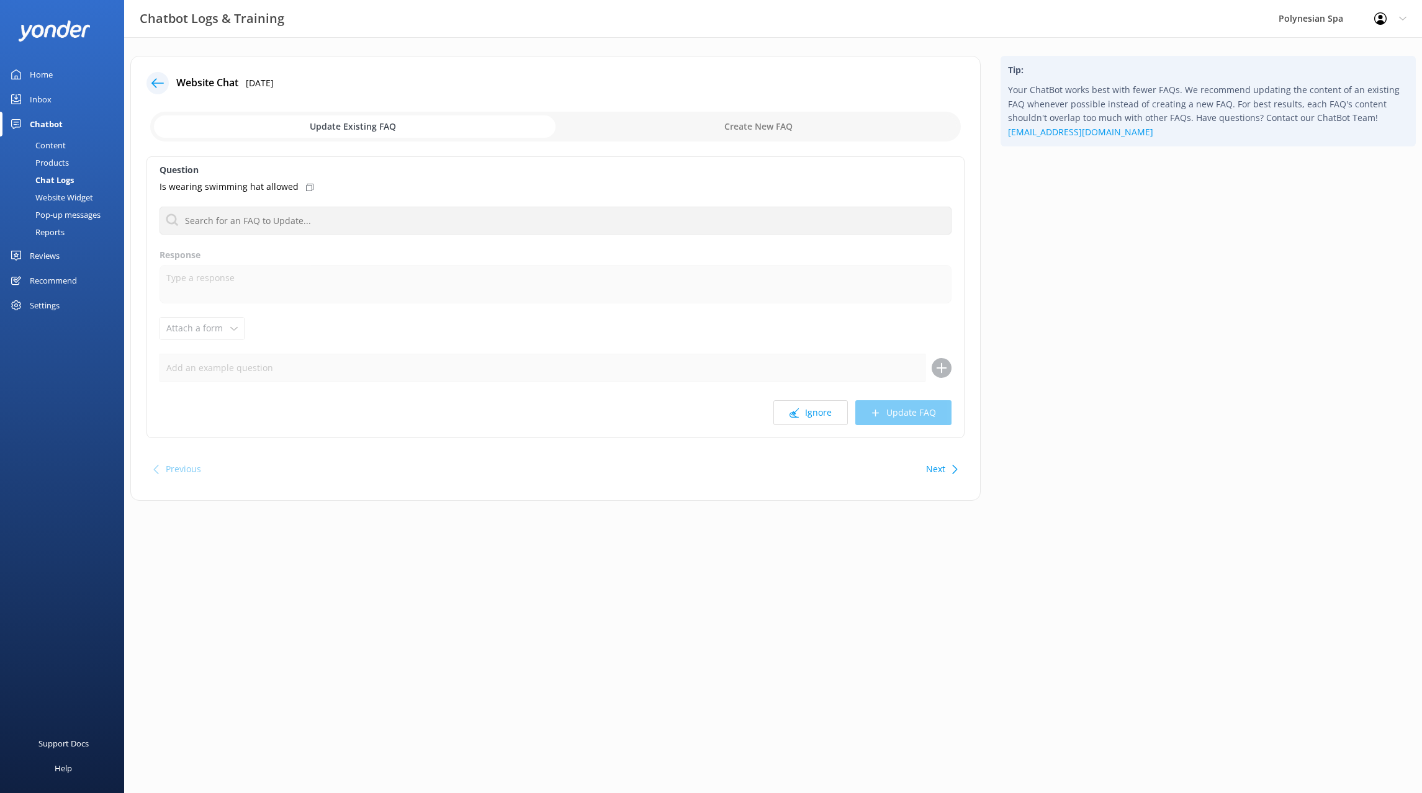
click at [812, 408] on button "Ignore" at bounding box center [810, 412] width 74 height 25
click at [254, 215] on input "text" at bounding box center [556, 221] width 792 height 28
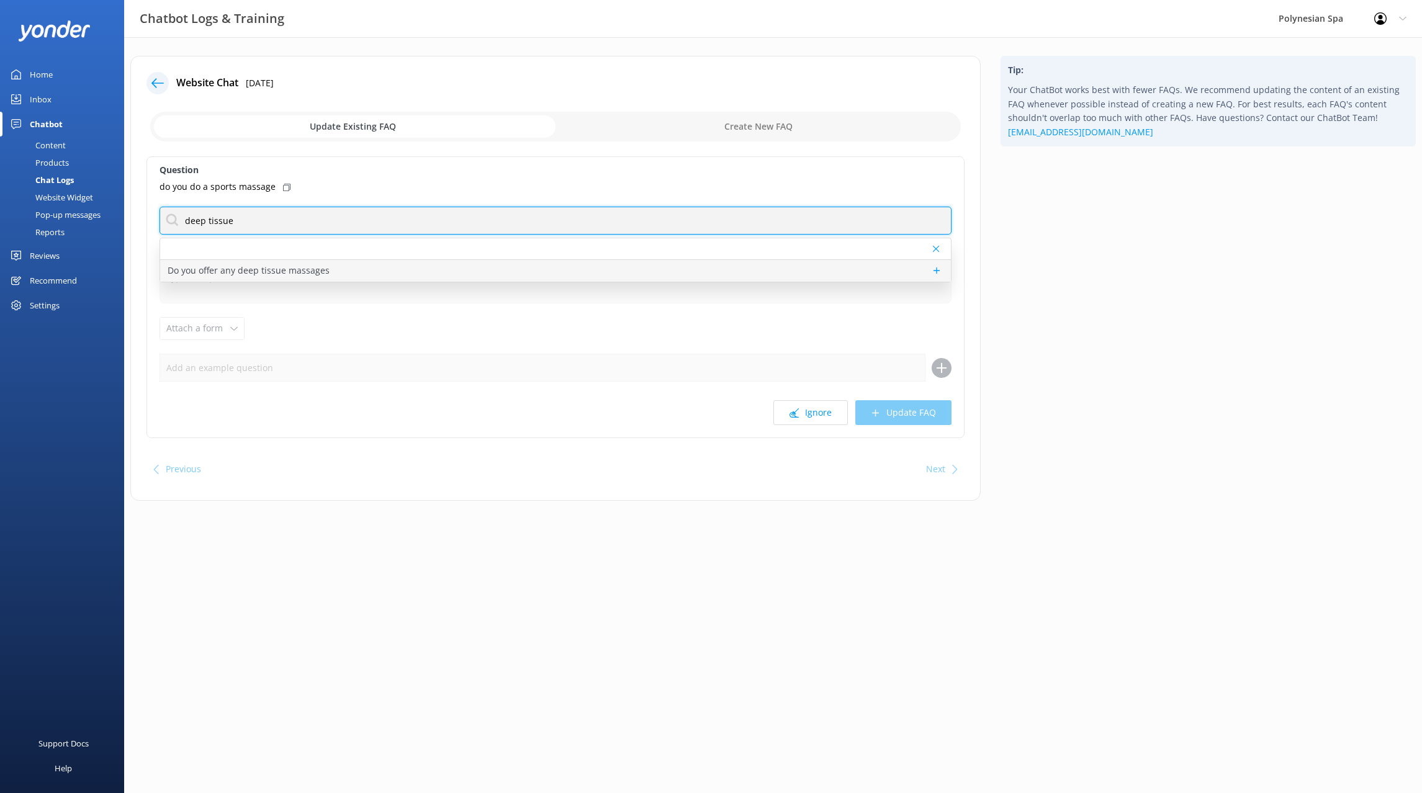
type input "deep tissue"
click at [335, 268] on div "Do you offer any deep tissue massages" at bounding box center [555, 271] width 791 height 22
type textarea "We specialise in relaxation massages and does not offer deep tissue massages. O…"
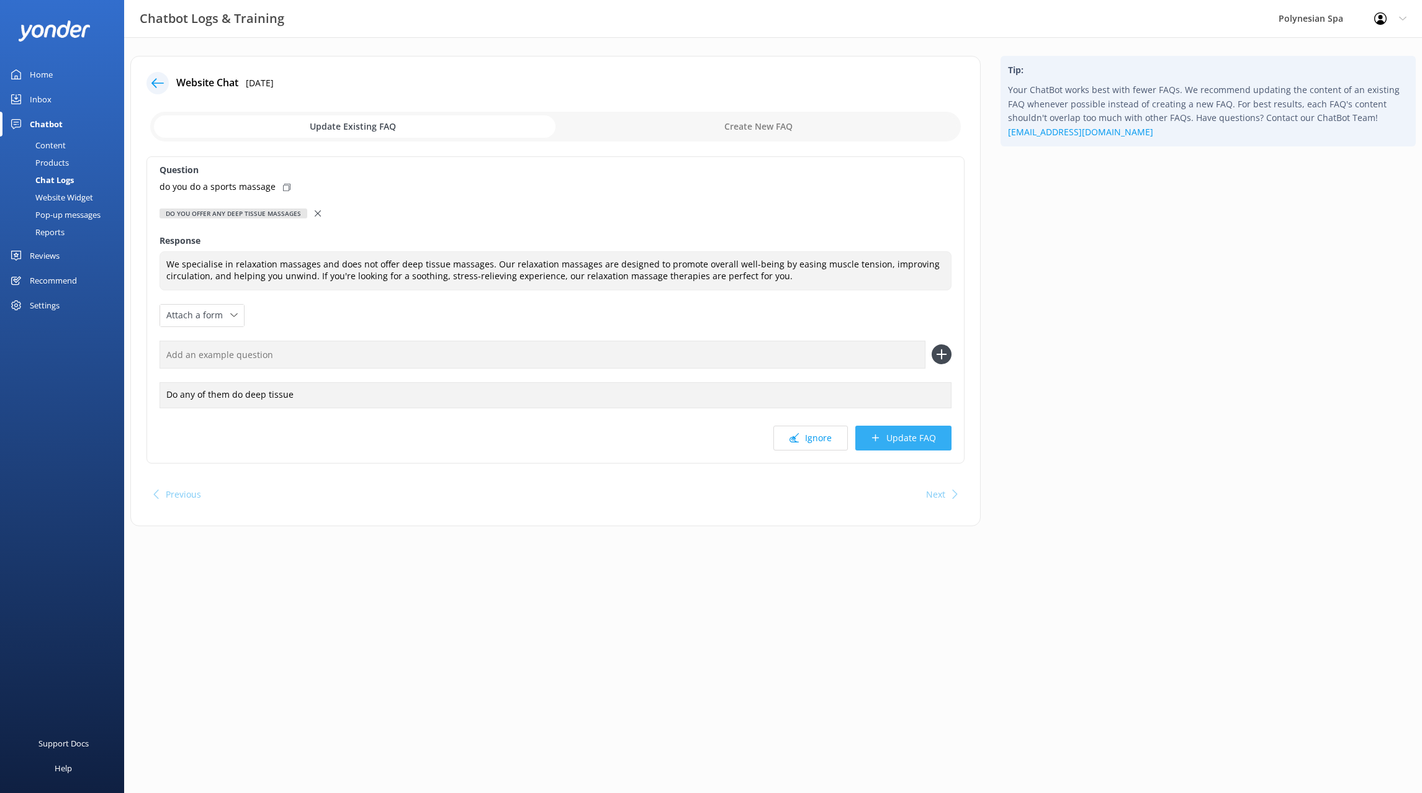
click at [896, 438] on button "Update FAQ" at bounding box center [903, 438] width 96 height 25
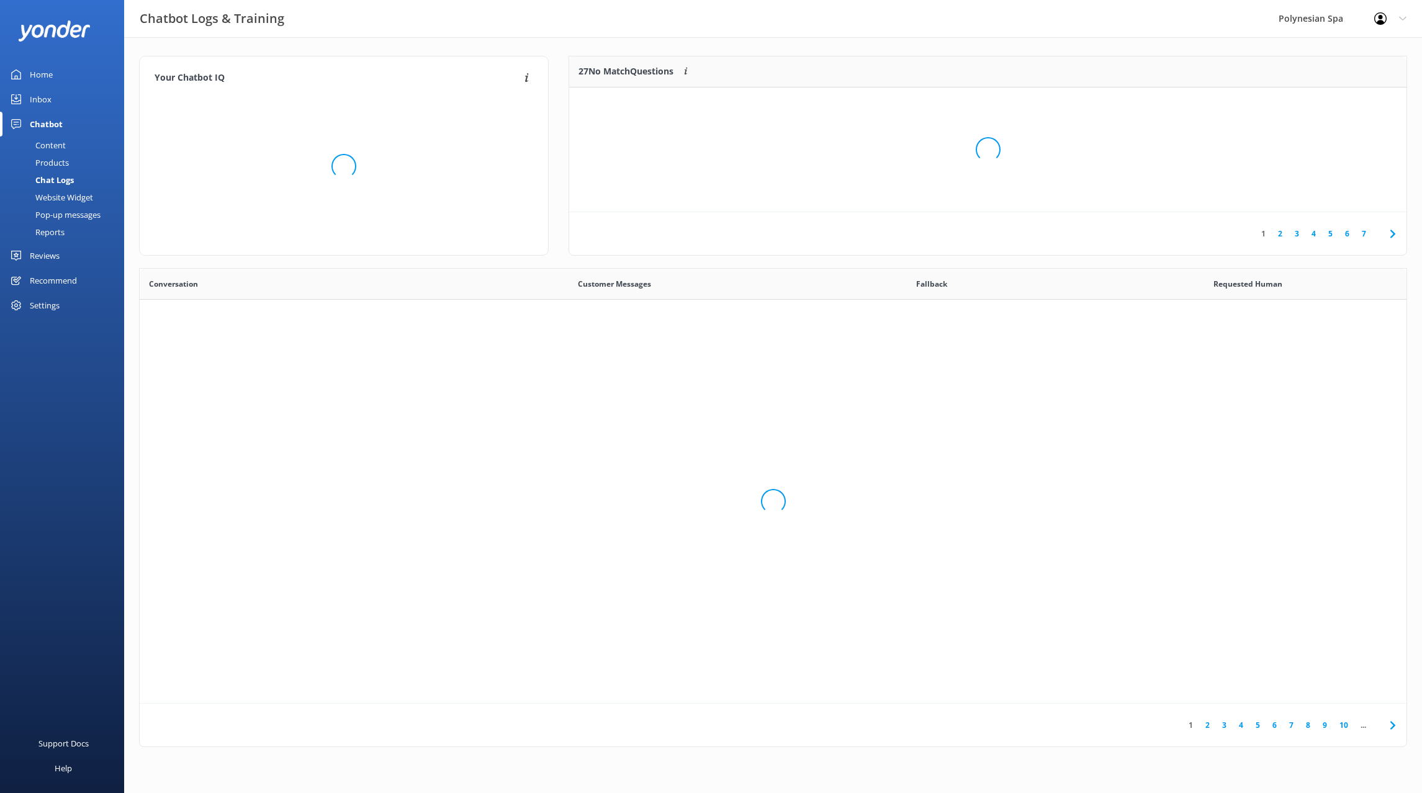
scroll to position [435, 1267]
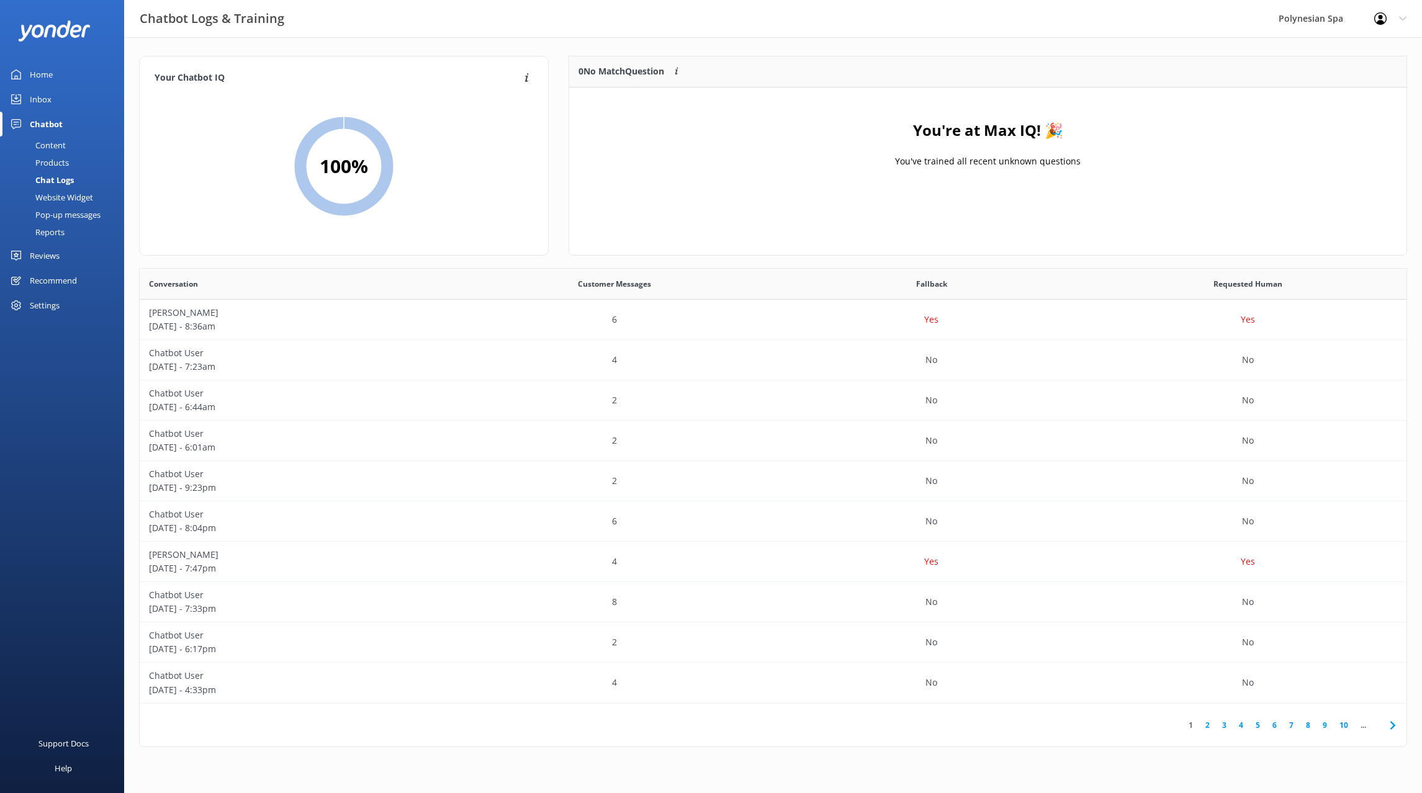
click at [42, 72] on div "Home" at bounding box center [41, 74] width 23 height 25
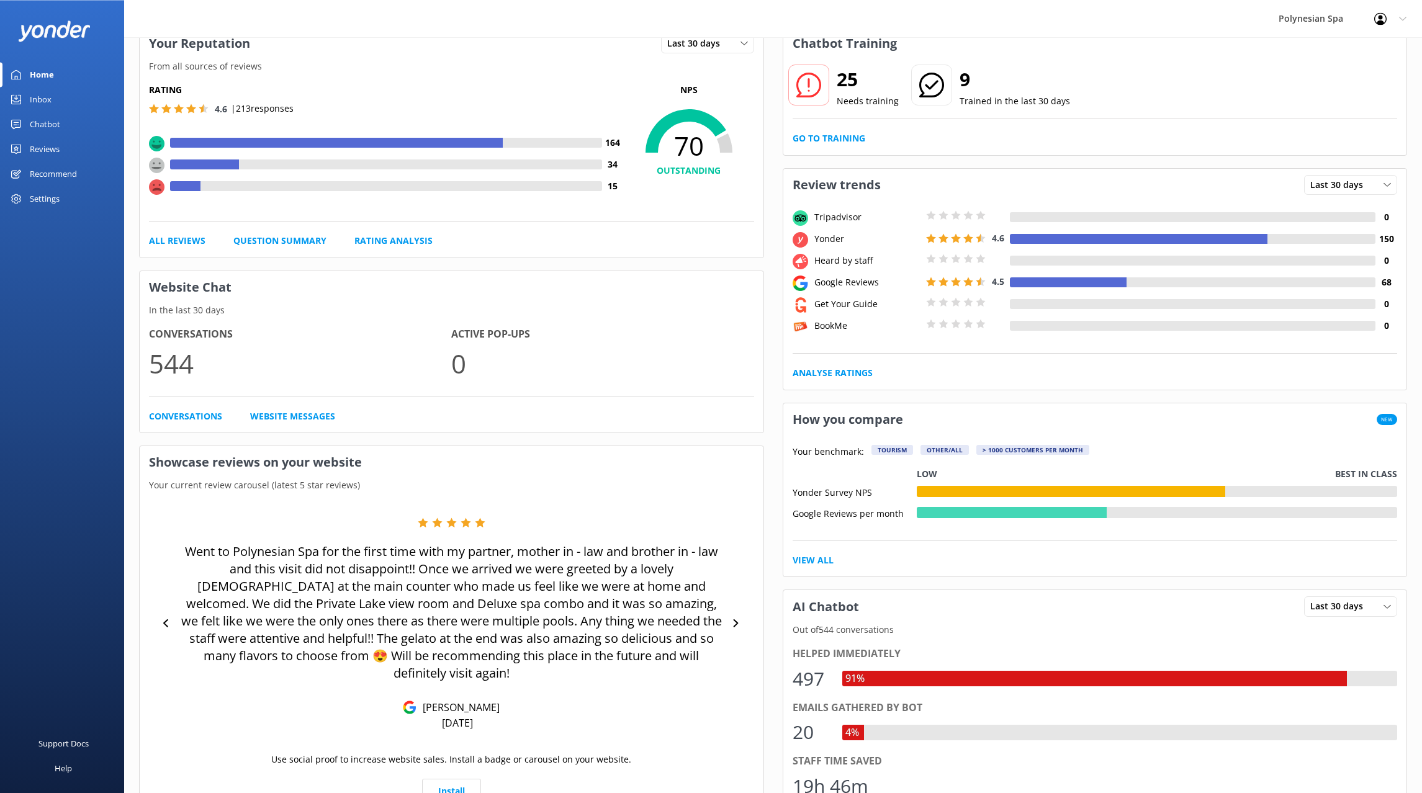
scroll to position [127, 0]
